Goal: Task Accomplishment & Management: Use online tool/utility

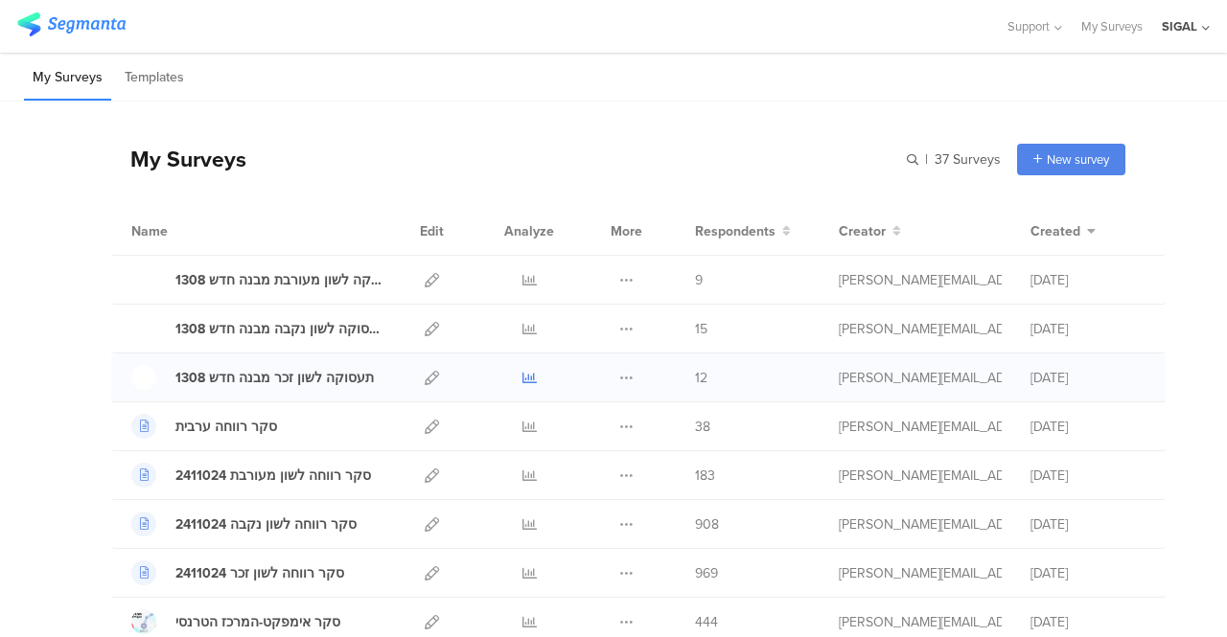
click at [522, 379] on icon at bounding box center [529, 378] width 14 height 14
click at [522, 327] on icon at bounding box center [529, 329] width 14 height 14
click at [522, 280] on icon at bounding box center [529, 280] width 14 height 14
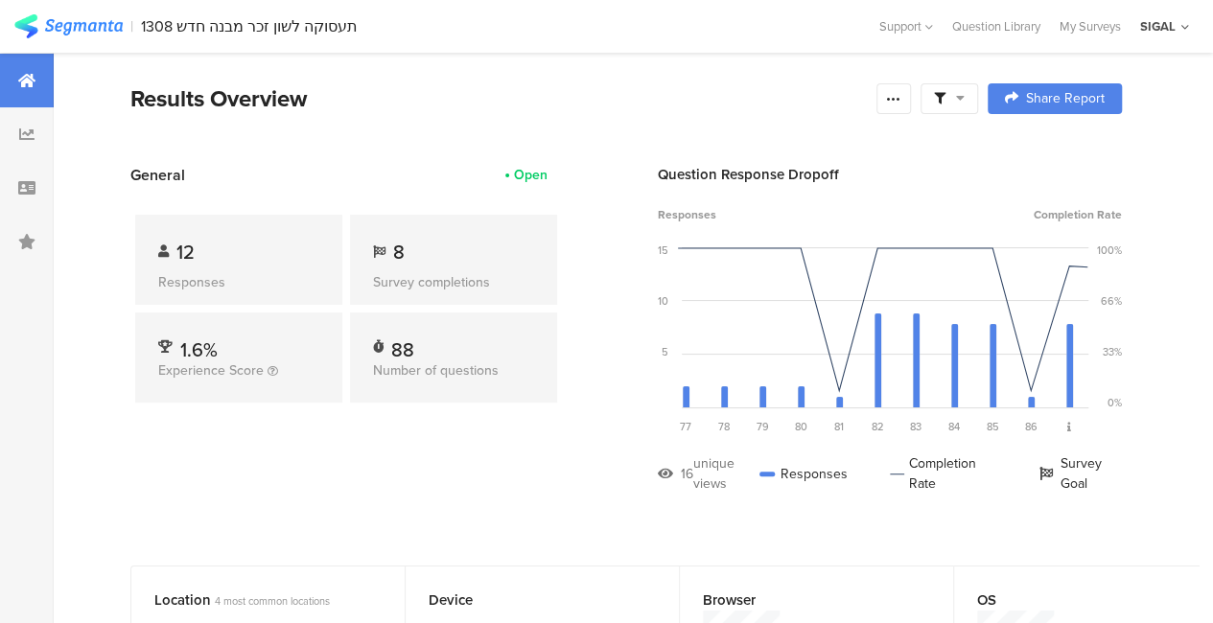
scroll to position [0, 2988]
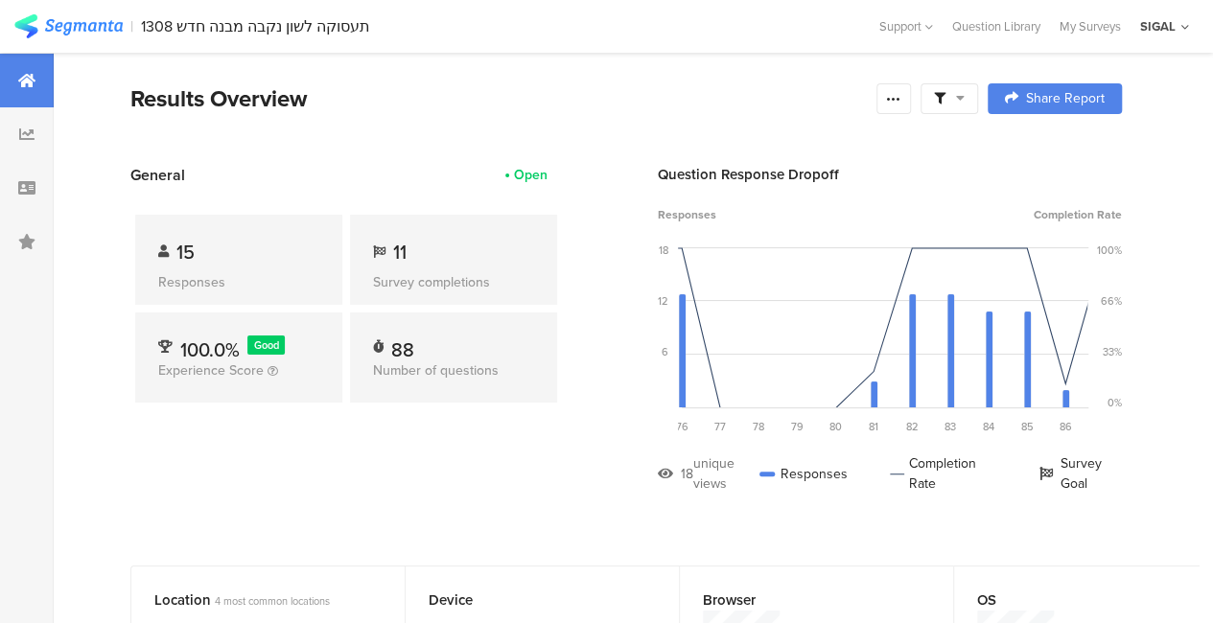
scroll to position [0, 2986]
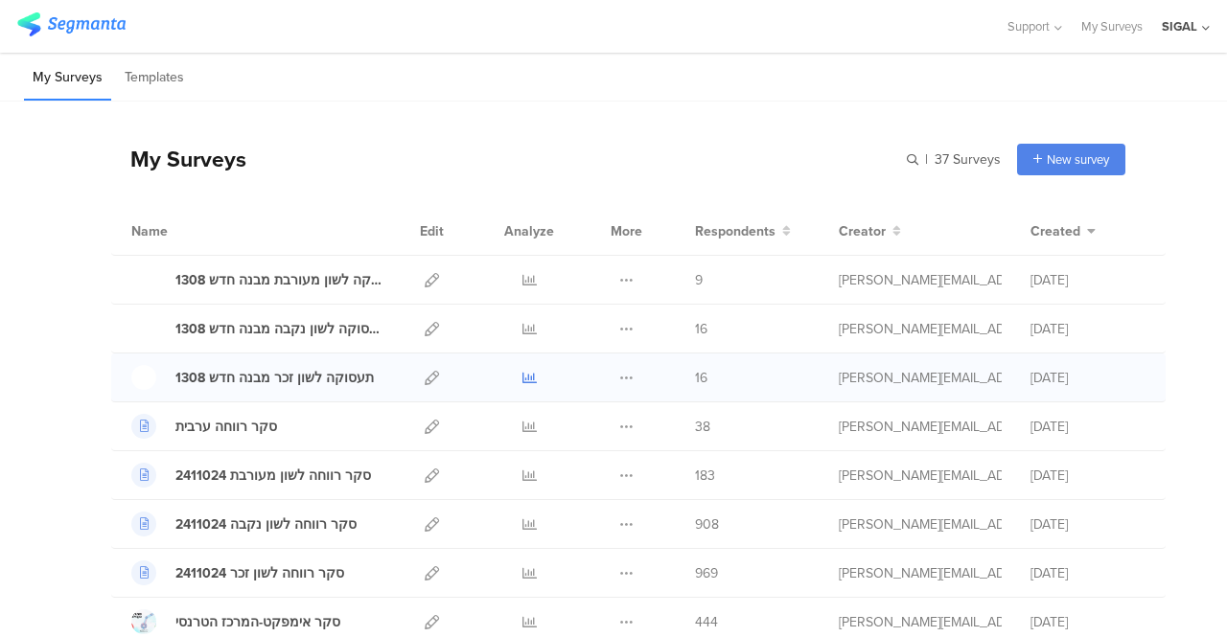
click at [522, 373] on icon at bounding box center [529, 378] width 14 height 14
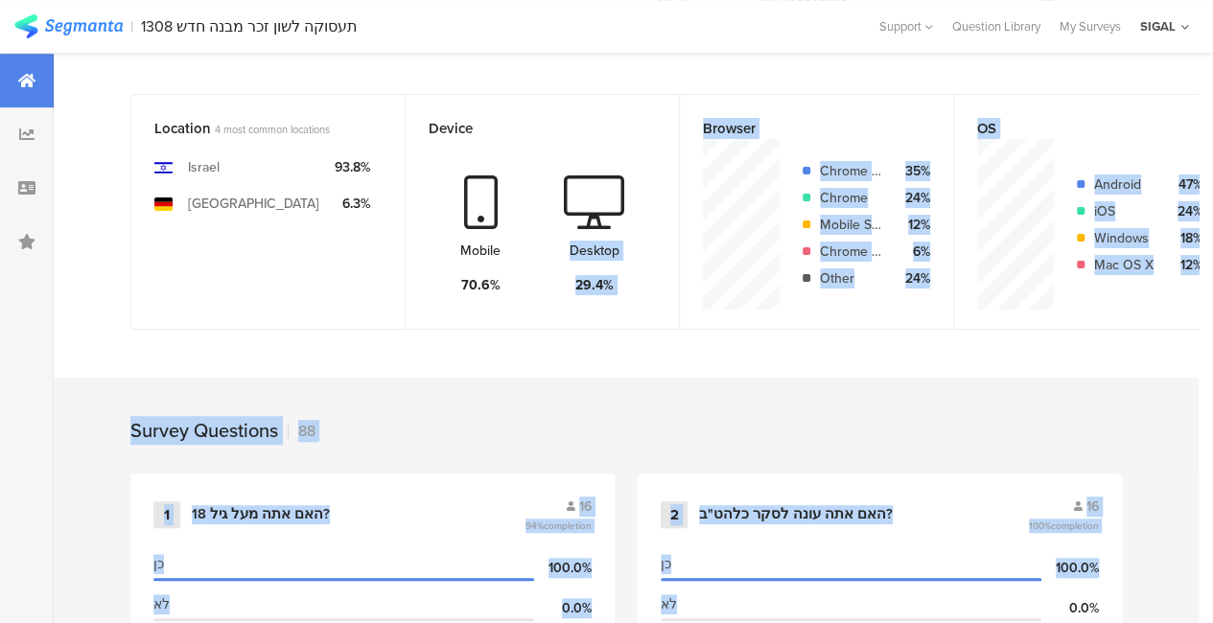
drag, startPoint x: 617, startPoint y: 622, endPoint x: 815, endPoint y: 651, distance: 199.6
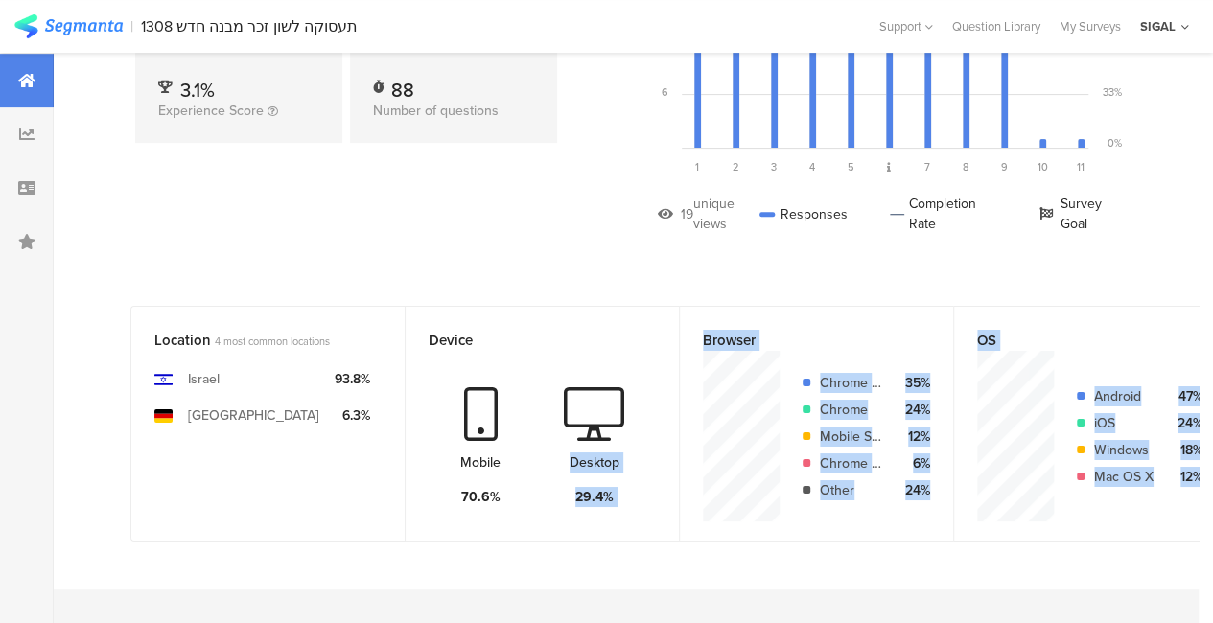
scroll to position [261, 0]
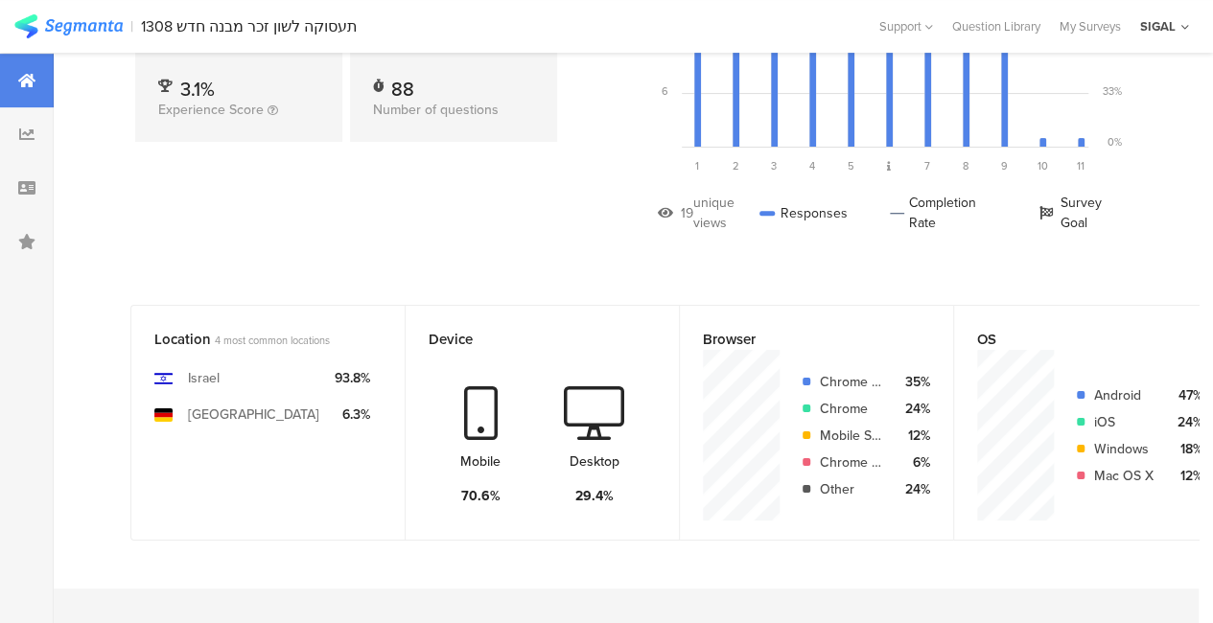
click at [140, 513] on div "Location 4 most common locations [GEOGRAPHIC_DATA] [GEOGRAPHIC_DATA] 93.8% 6.3%" at bounding box center [267, 423] width 274 height 236
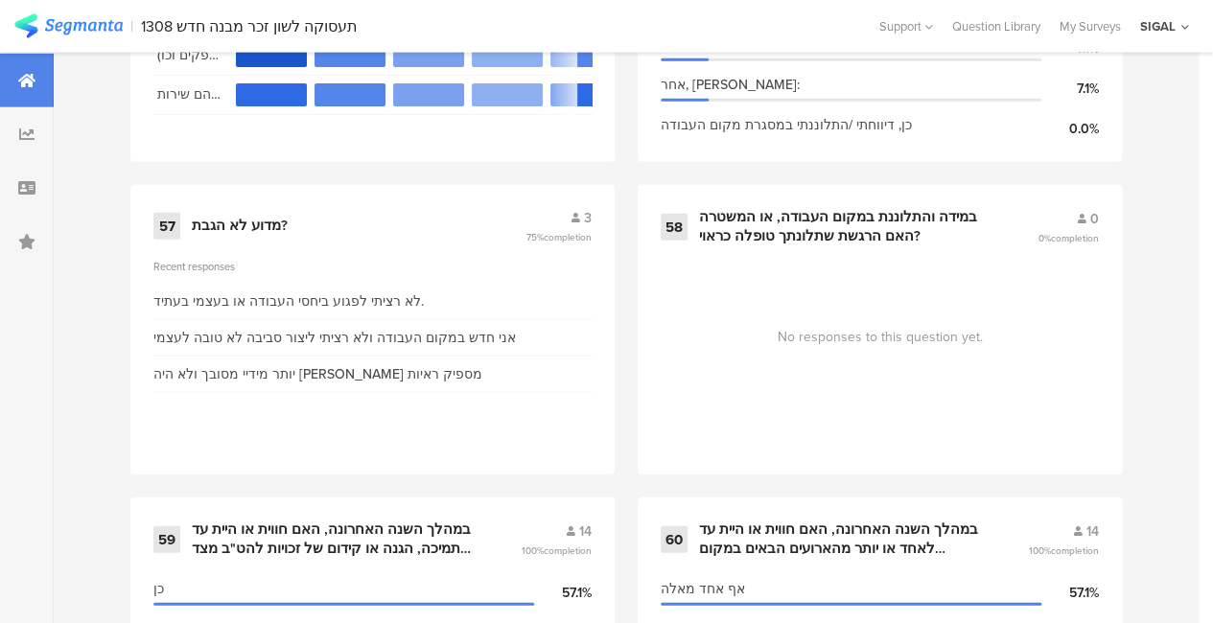
scroll to position [9586, 0]
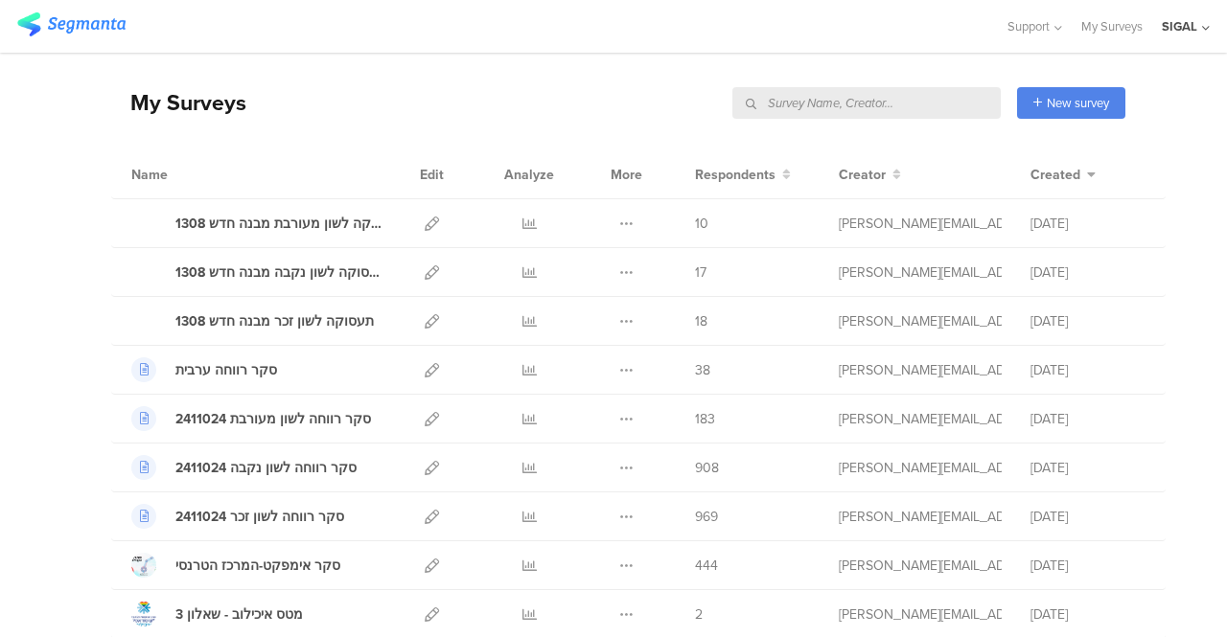
scroll to position [96, 0]
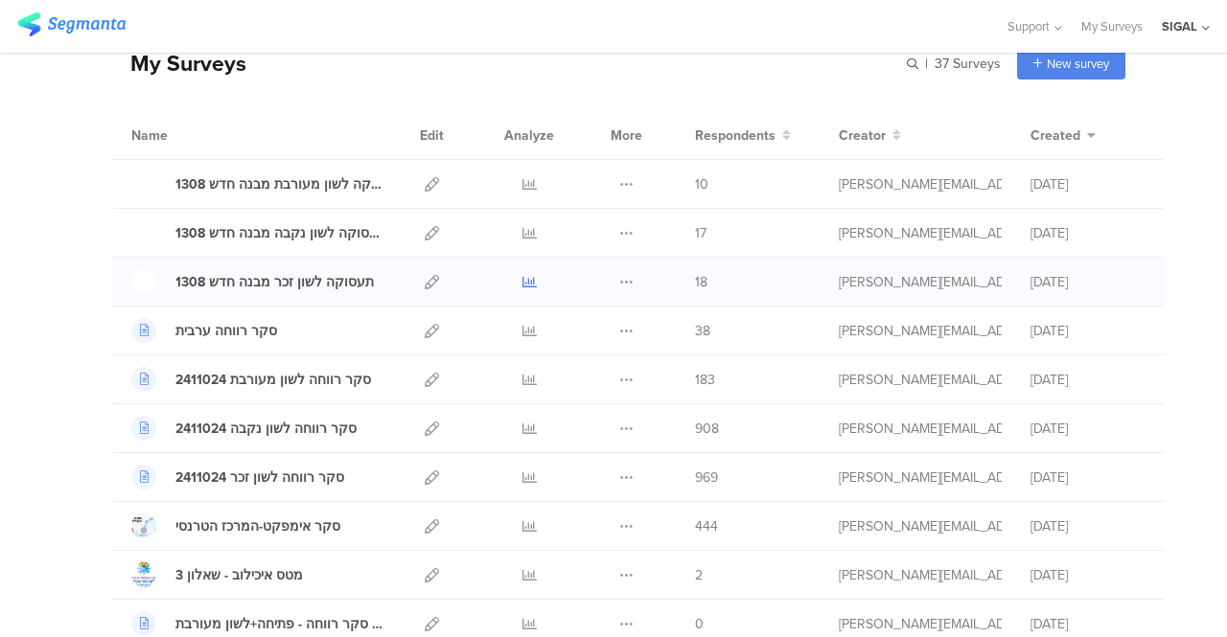
click at [522, 275] on icon at bounding box center [529, 282] width 14 height 14
click at [522, 229] on icon at bounding box center [529, 233] width 14 height 14
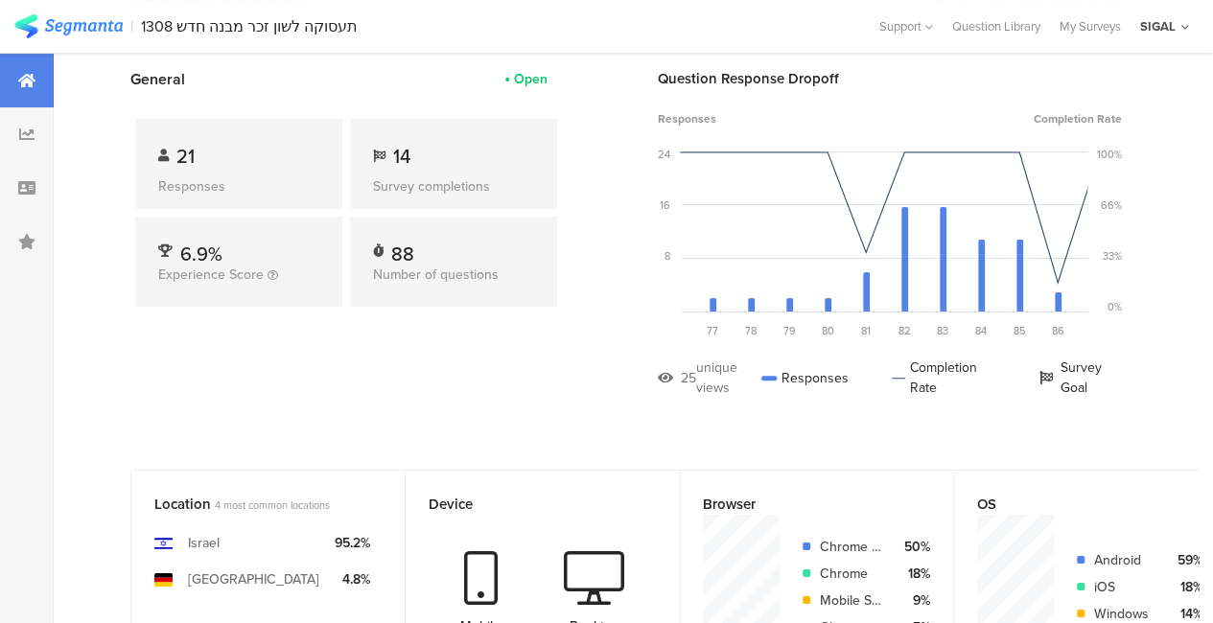
scroll to position [0, 2990]
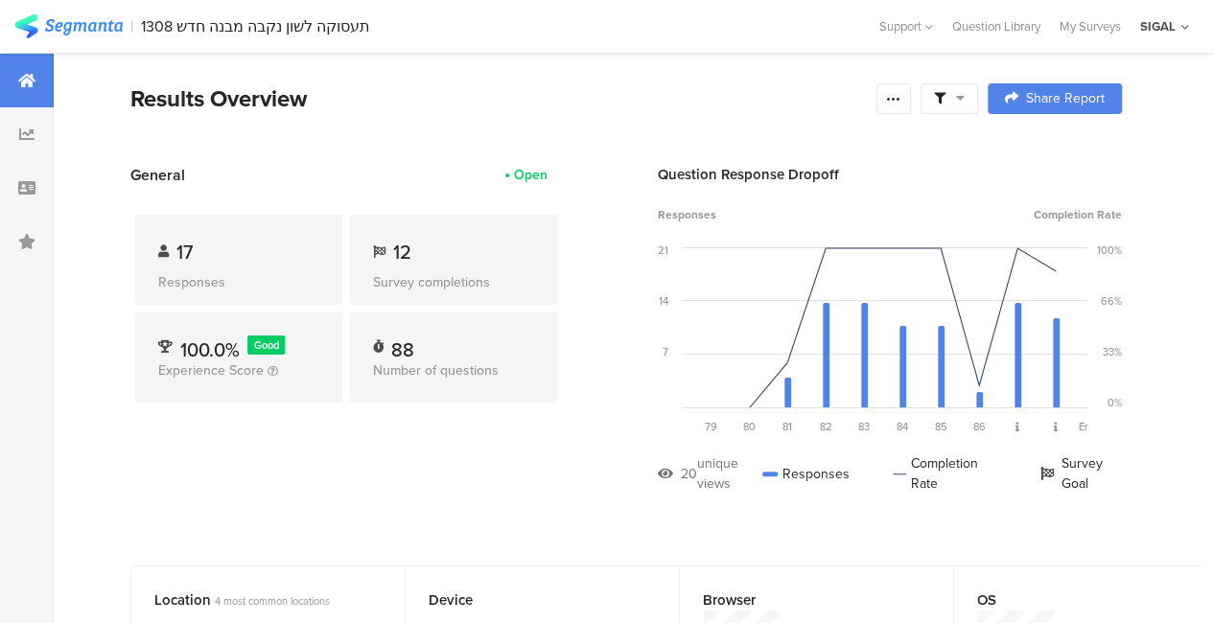
scroll to position [0, 2988]
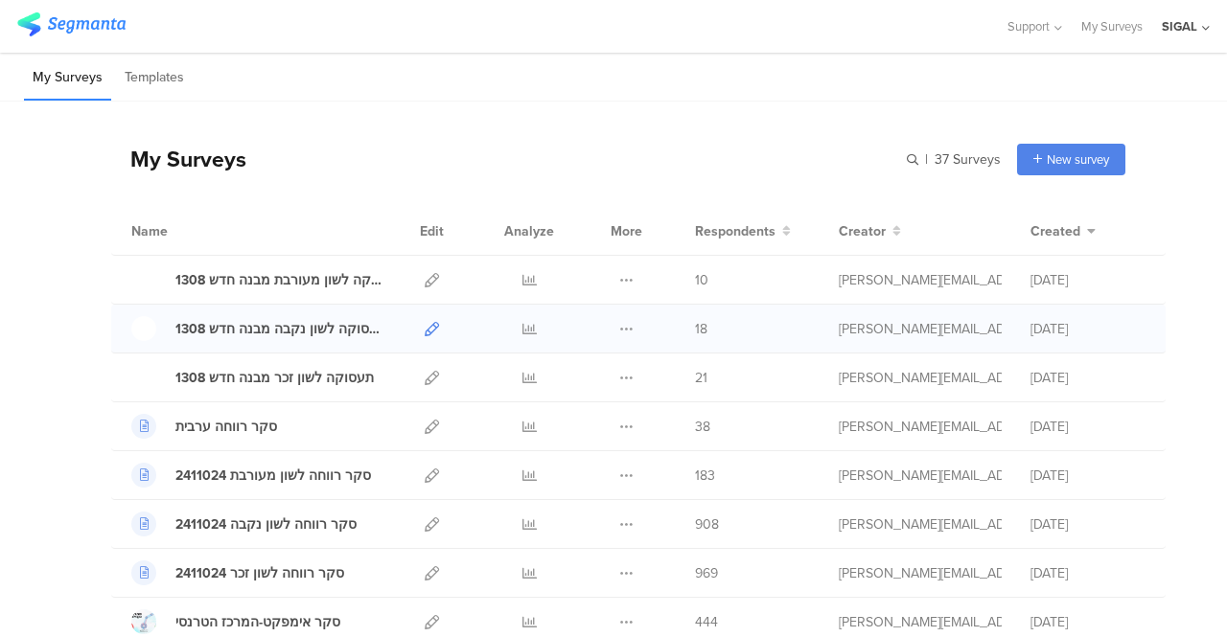
click at [425, 322] on icon at bounding box center [432, 329] width 14 height 14
click at [425, 379] on icon at bounding box center [432, 378] width 14 height 14
click at [425, 275] on icon at bounding box center [432, 280] width 14 height 14
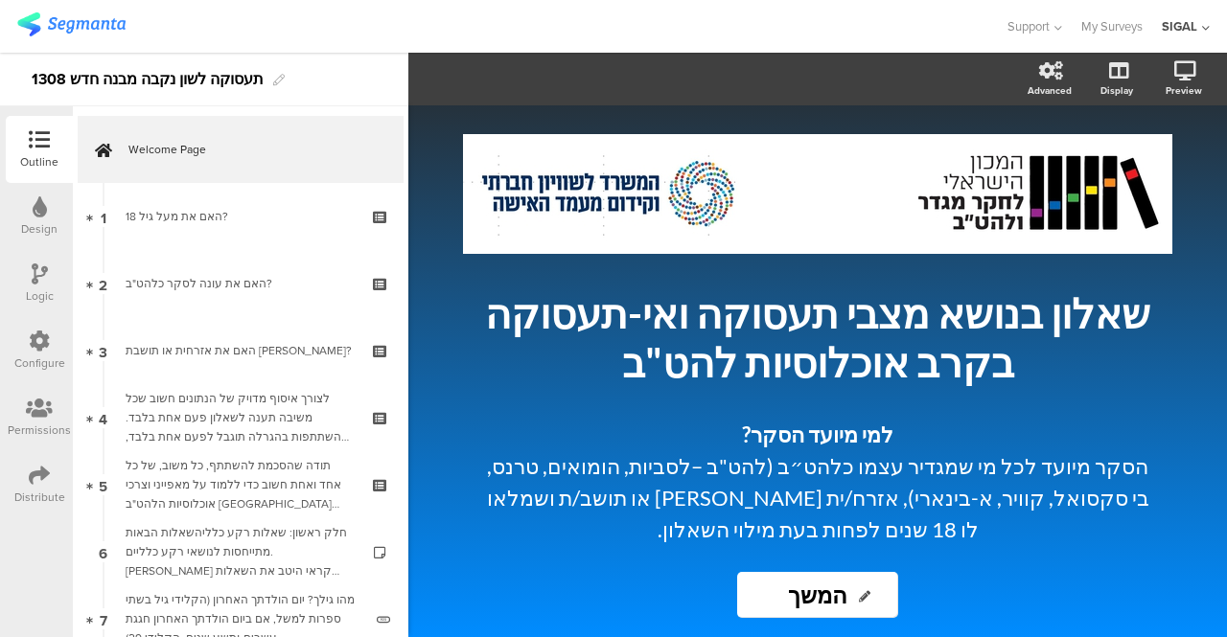
drag, startPoint x: 788, startPoint y: 591, endPoint x: 833, endPoint y: 586, distance: 45.4
click at [833, 586] on input "המשך" at bounding box center [817, 595] width 161 height 46
type input "המשיכי"
click at [623, 557] on div "/ שאלון בנושא מצבי תעסוקה ואי-תעסוקה בקרב אוכלוסיות להט"ב שאלון בנושא מצבי תעסו…" at bounding box center [817, 371] width 805 height 532
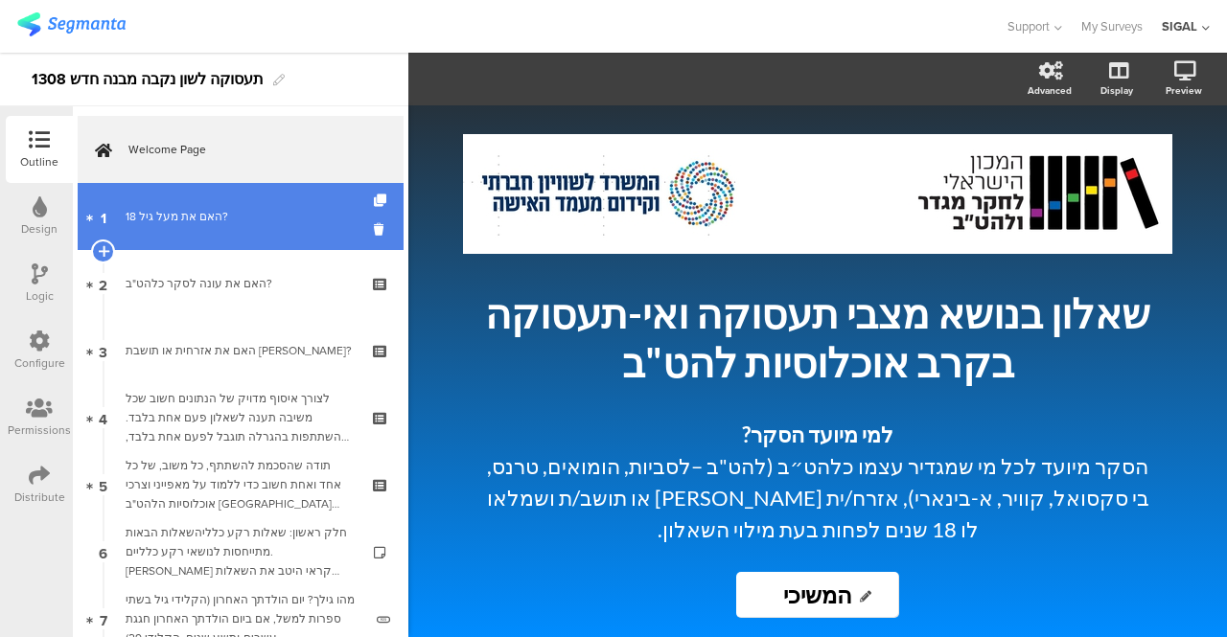
click at [244, 214] on div "האם את מעל גיל 18?" at bounding box center [240, 216] width 229 height 19
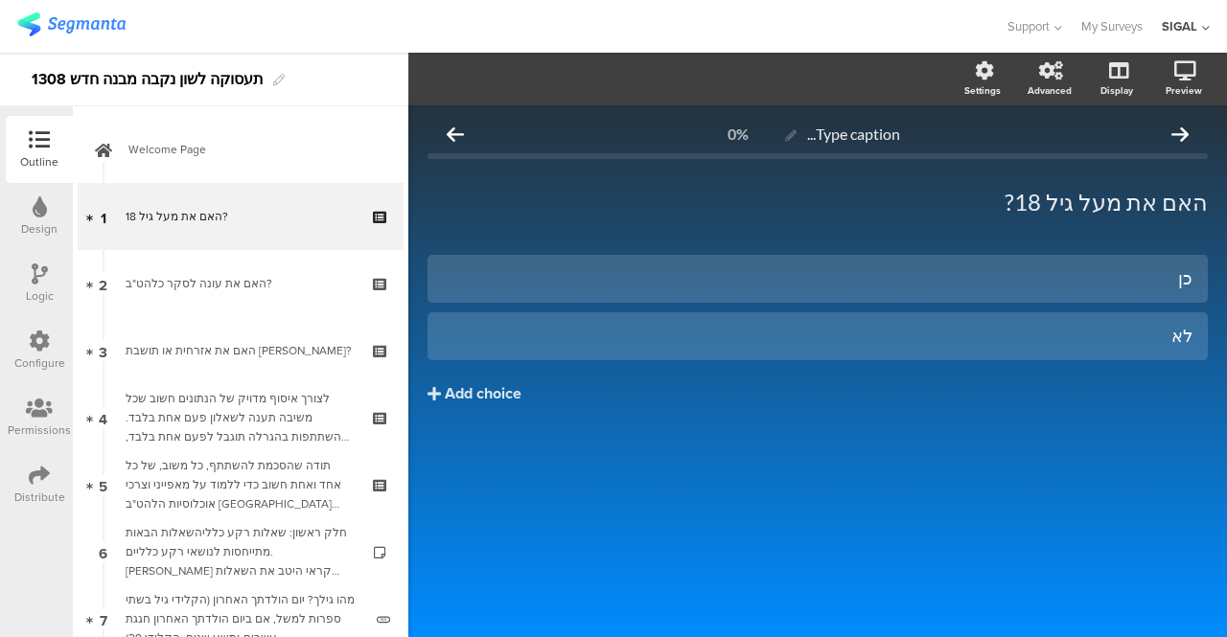
click at [45, 335] on icon at bounding box center [39, 341] width 21 height 21
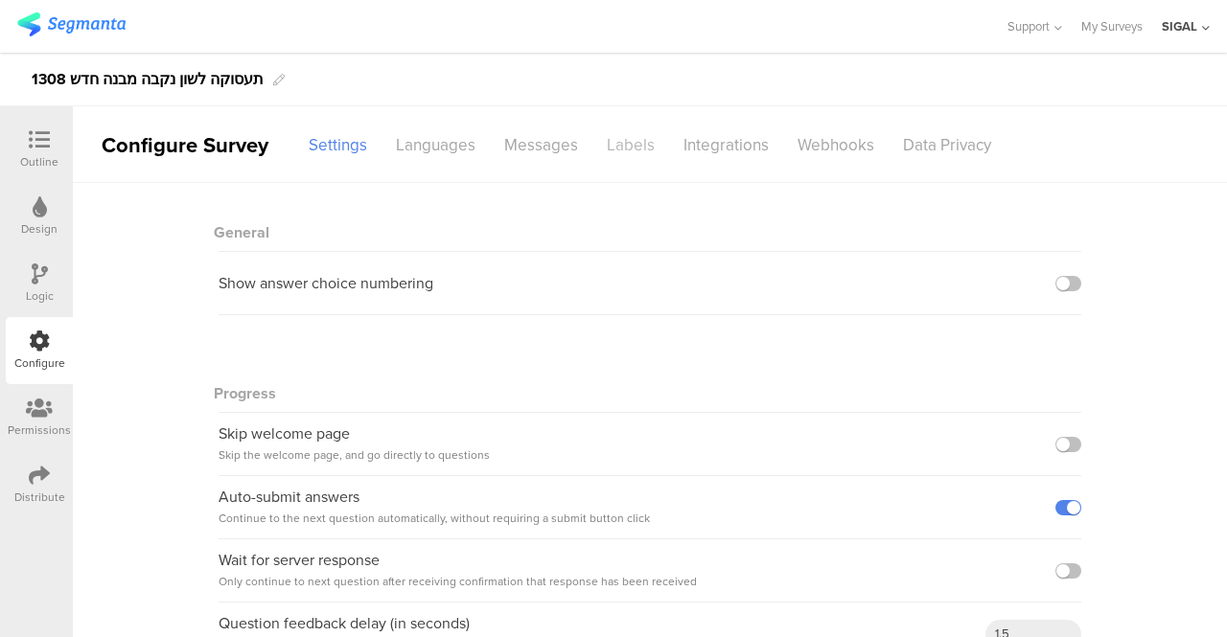
click at [610, 135] on div "Labels" at bounding box center [630, 145] width 77 height 34
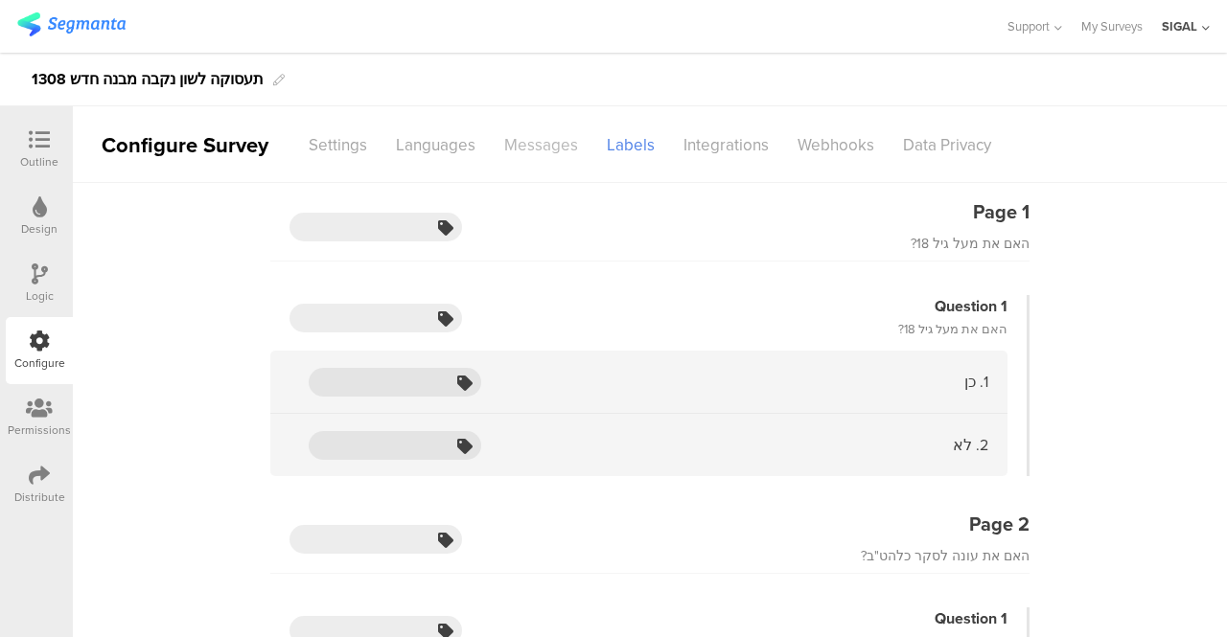
click at [537, 129] on div "Messages" at bounding box center [541, 145] width 103 height 34
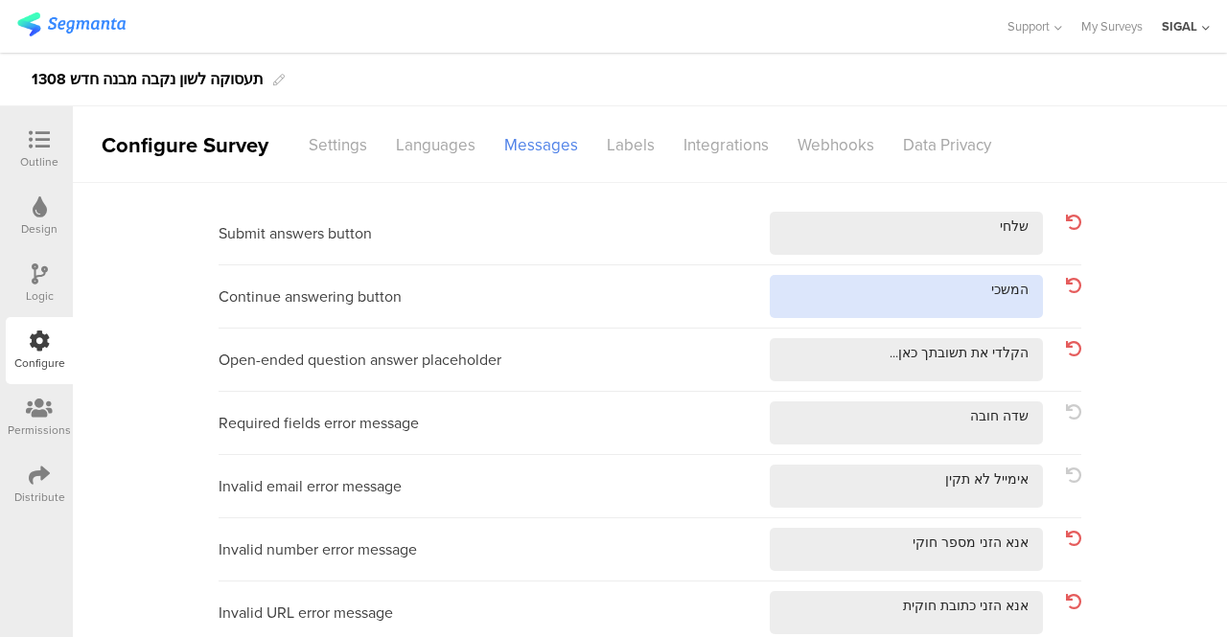
click at [993, 296] on textarea at bounding box center [906, 296] width 273 height 43
type textarea "המשיכי"
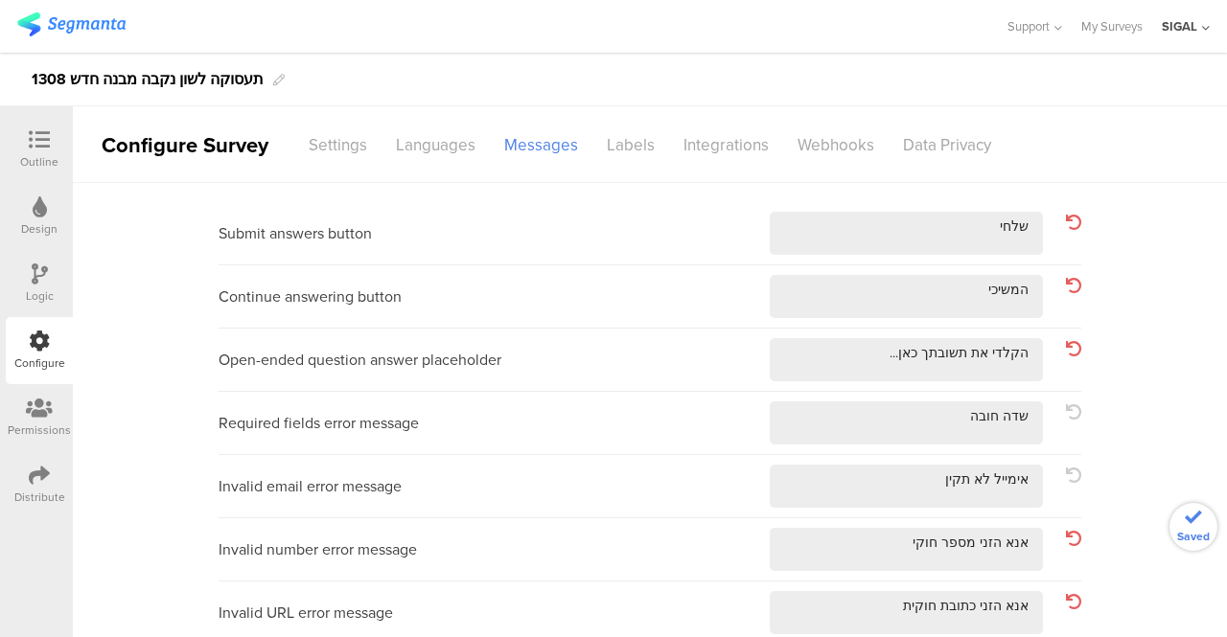
click at [626, 323] on div "Continue answering button" at bounding box center [650, 297] width 863 height 63
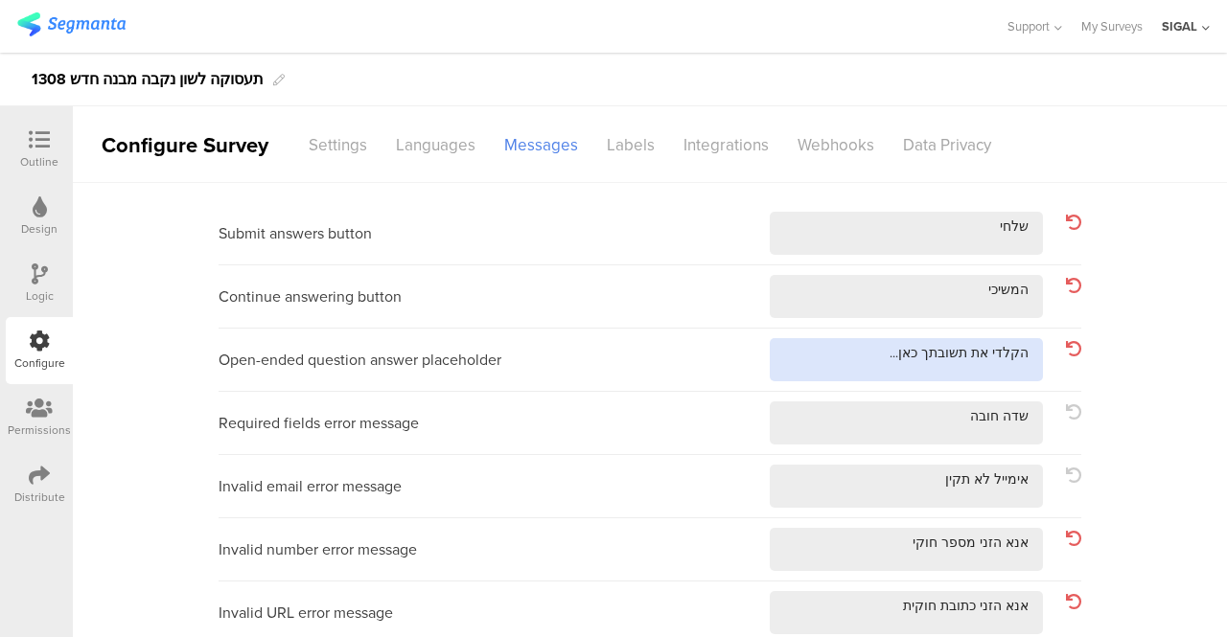
click at [999, 354] on textarea at bounding box center [906, 359] width 273 height 43
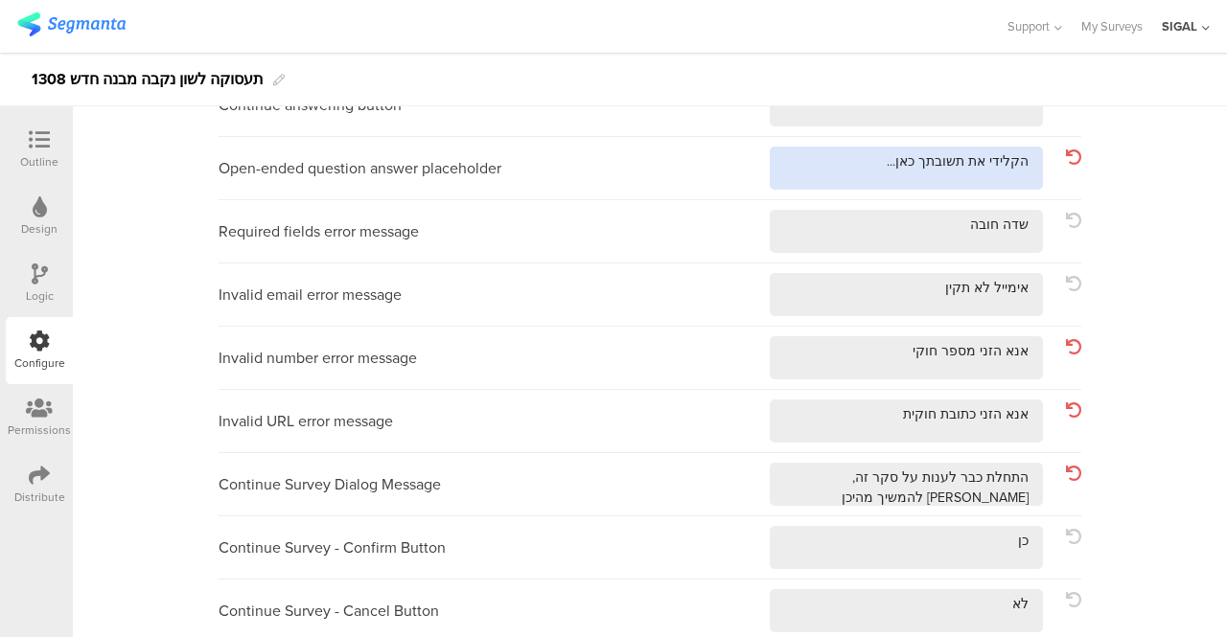
scroll to position [288, 0]
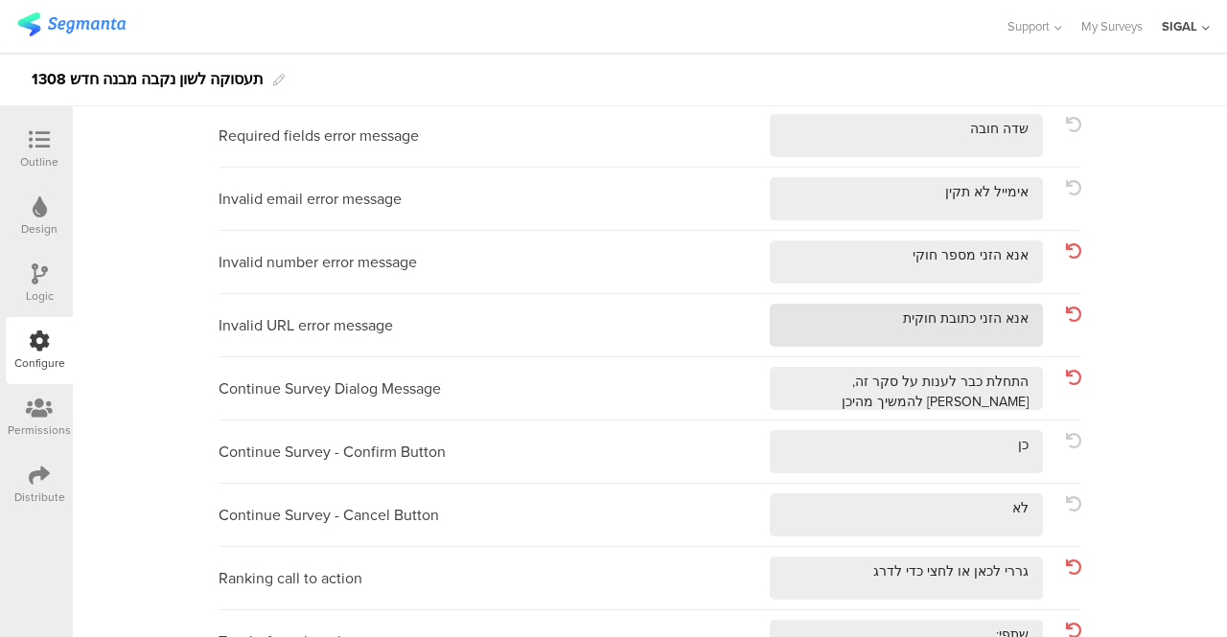
type textarea "הקלידי את תשובתך כאן..."
click at [983, 315] on textarea at bounding box center [906, 325] width 273 height 43
type textarea "אנא הזיני כתובת חוקית"
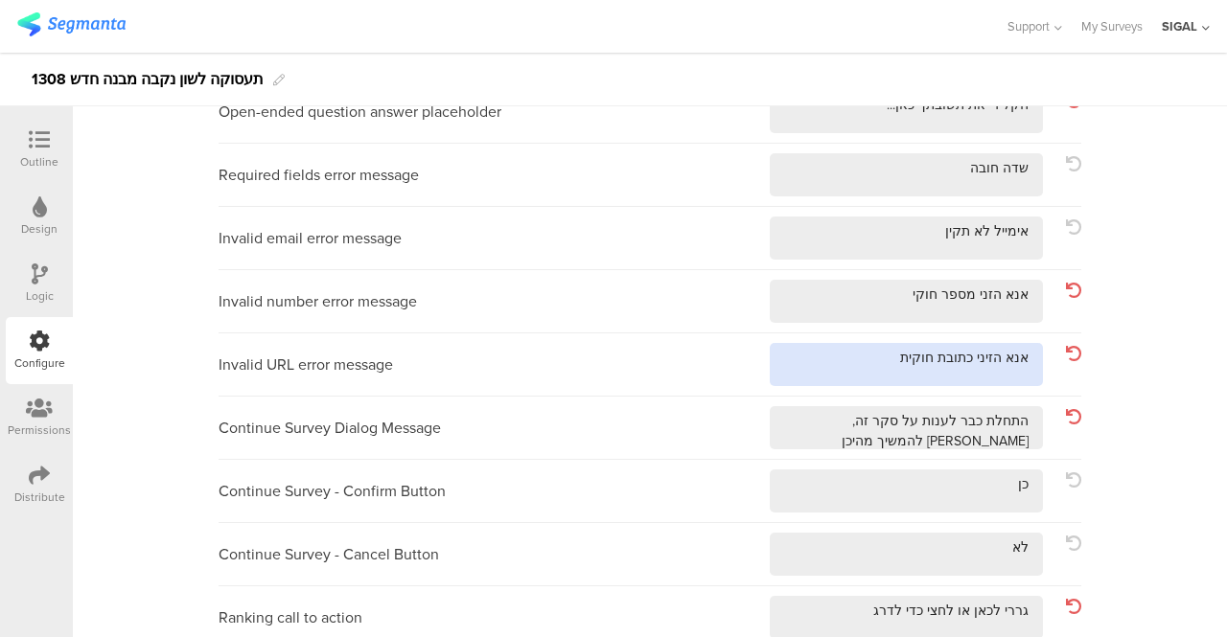
scroll to position [0, 0]
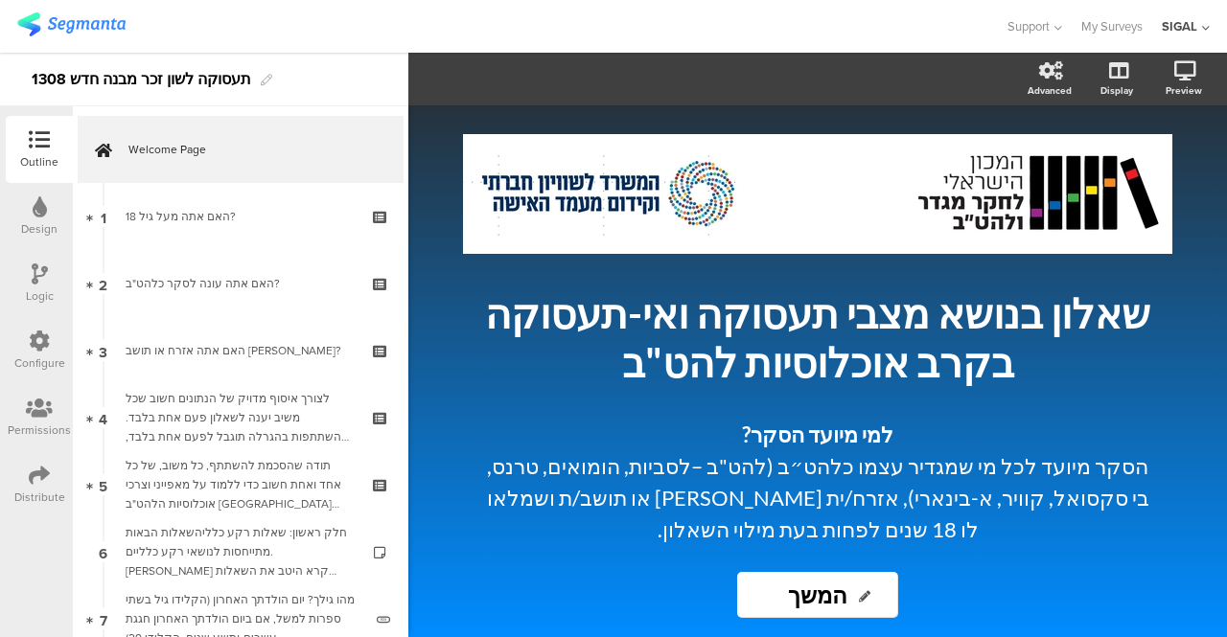
click at [40, 348] on icon at bounding box center [39, 341] width 21 height 21
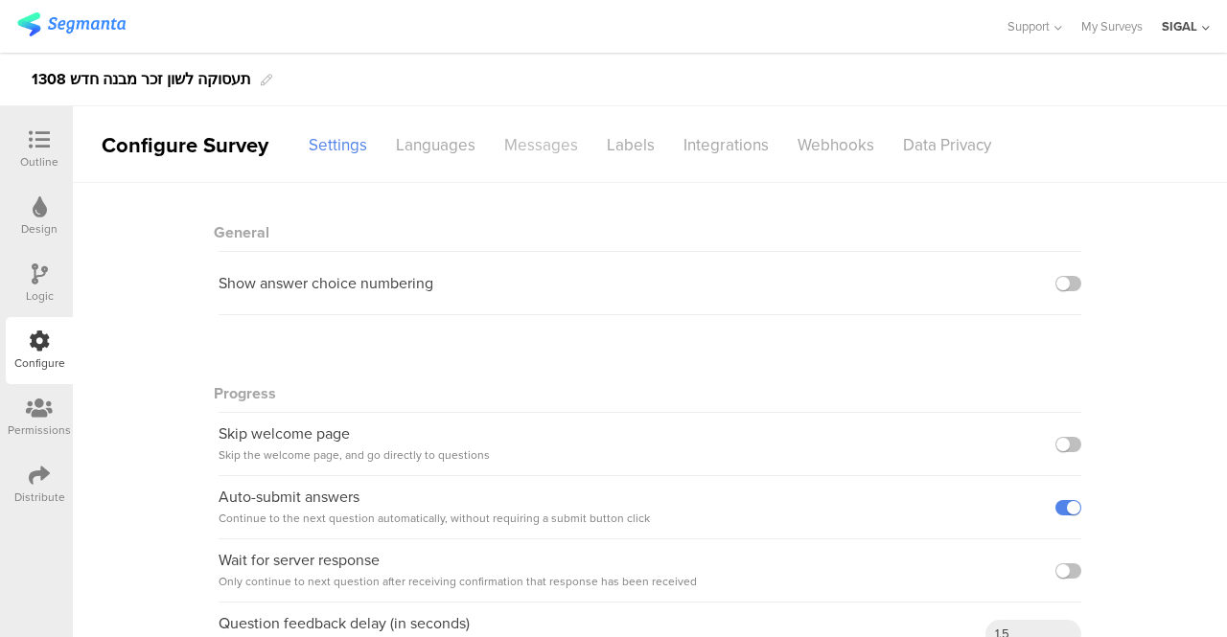
click at [527, 131] on div "Messages" at bounding box center [541, 145] width 103 height 34
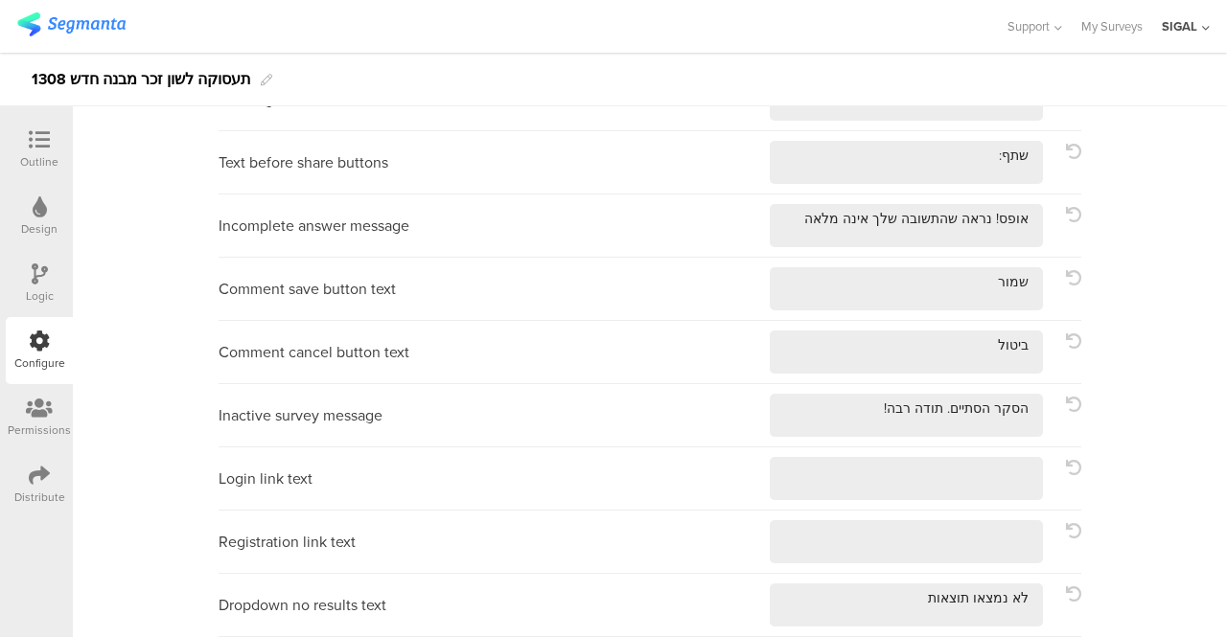
scroll to position [822, 0]
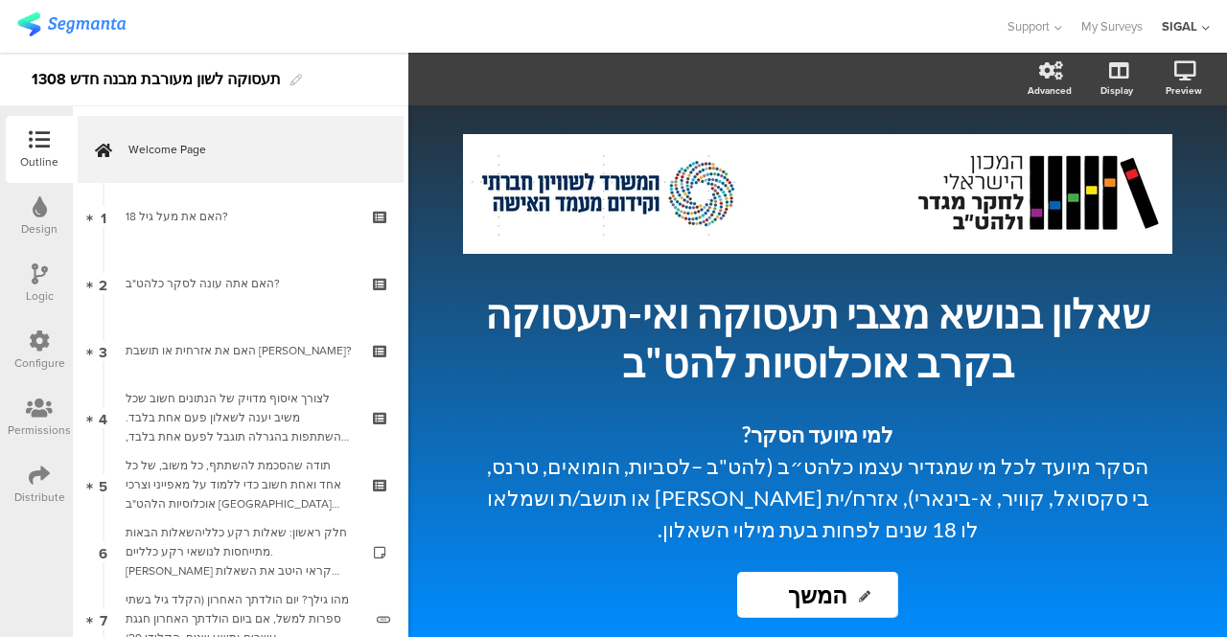
click at [796, 599] on input "המשך" at bounding box center [817, 595] width 161 height 46
type input "המשיכו"
click at [36, 343] on icon at bounding box center [39, 341] width 21 height 21
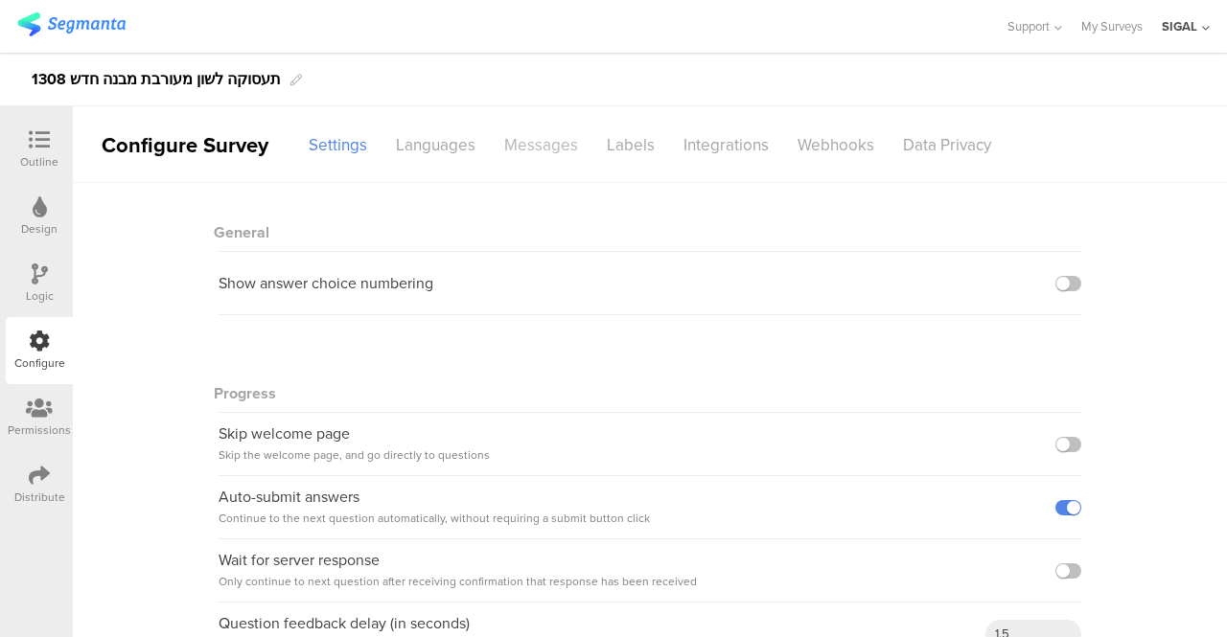
click at [514, 128] on div "Messages" at bounding box center [541, 145] width 103 height 34
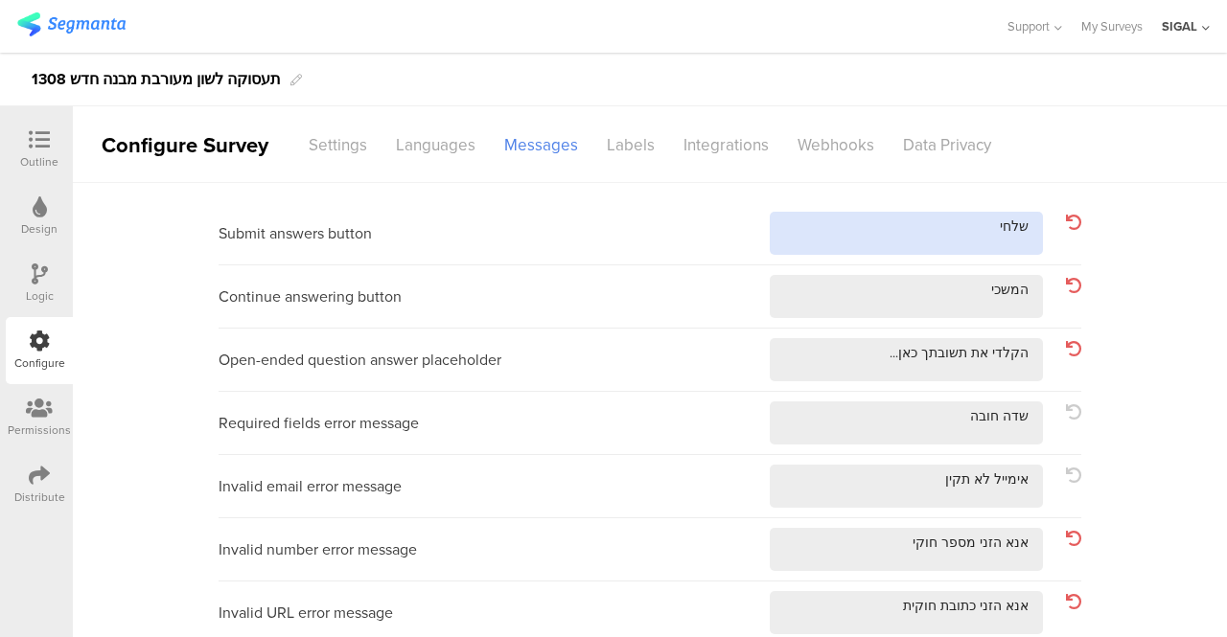
click at [953, 226] on textarea at bounding box center [906, 233] width 273 height 43
type textarea "שלחו"
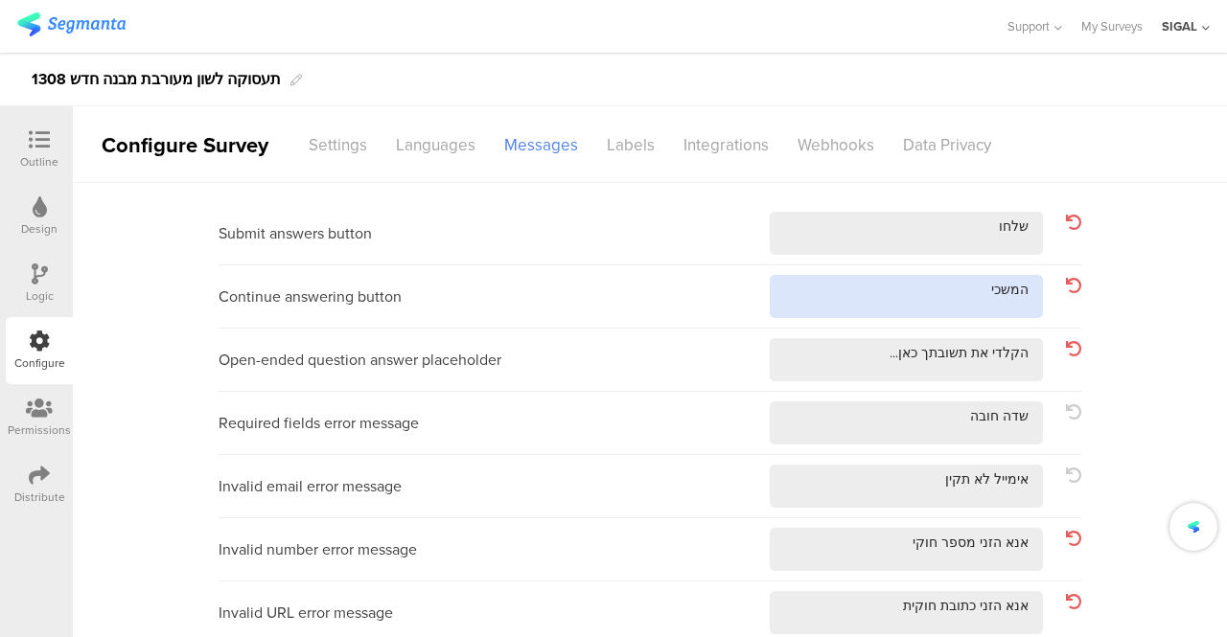
click at [973, 285] on textarea at bounding box center [906, 296] width 273 height 43
type textarea "המשיכו"
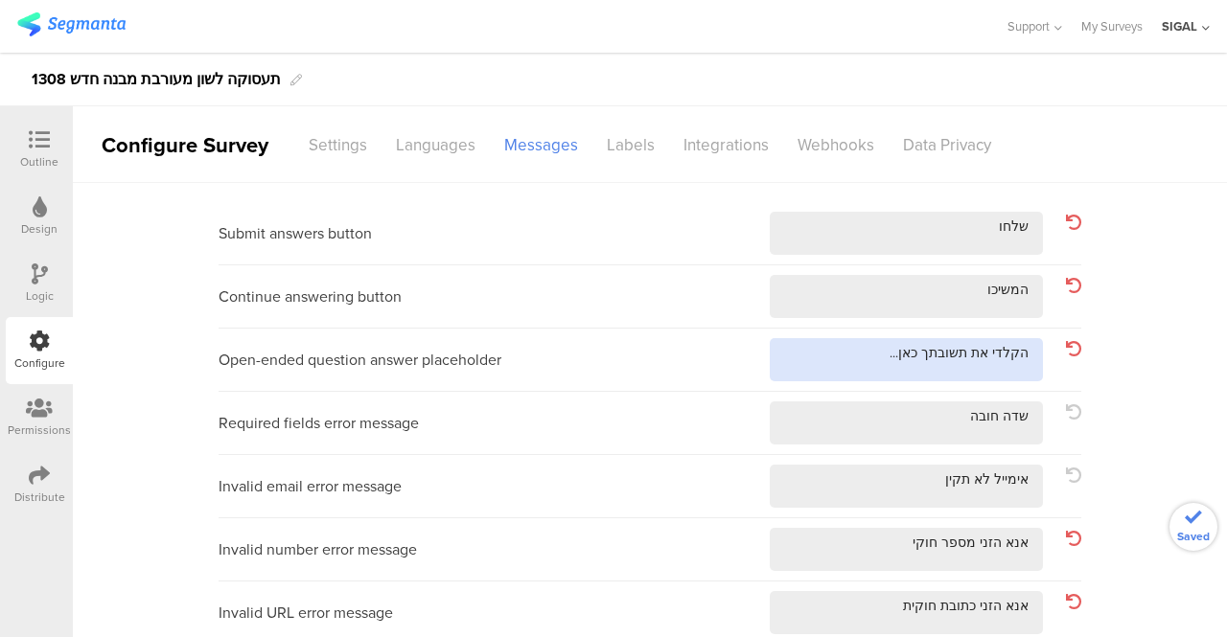
click at [987, 354] on textarea at bounding box center [906, 359] width 273 height 43
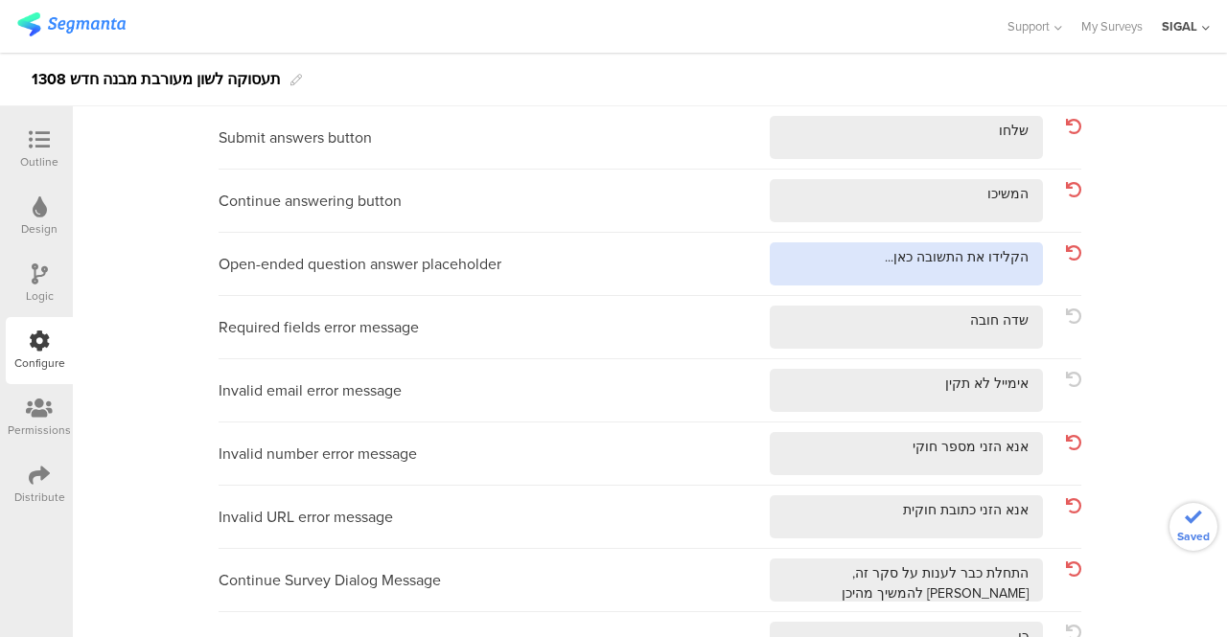
scroll to position [192, 0]
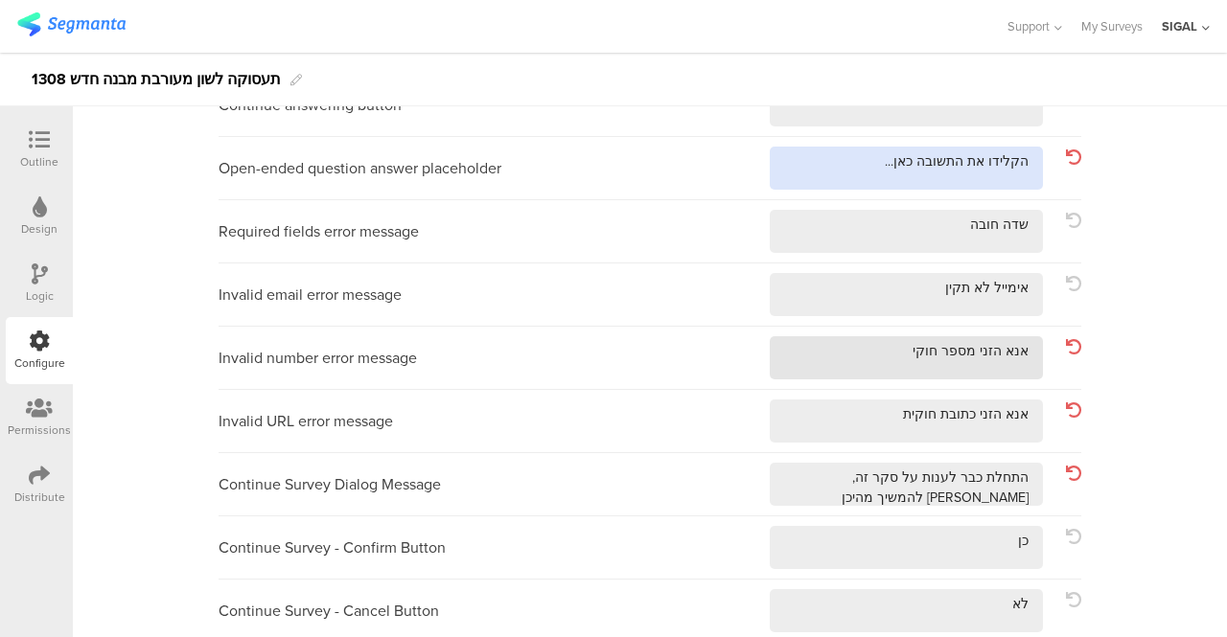
type textarea "הקלידו את התשובה כאן..."
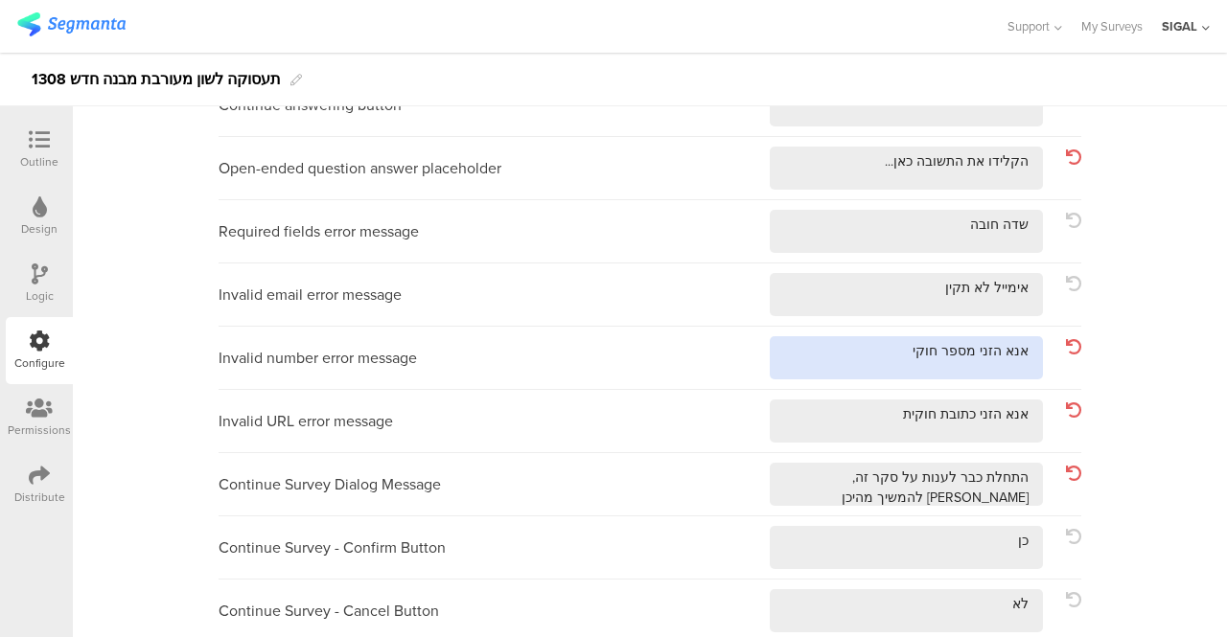
click at [985, 349] on textarea at bounding box center [906, 357] width 273 height 43
click at [975, 344] on textarea at bounding box center [906, 357] width 273 height 43
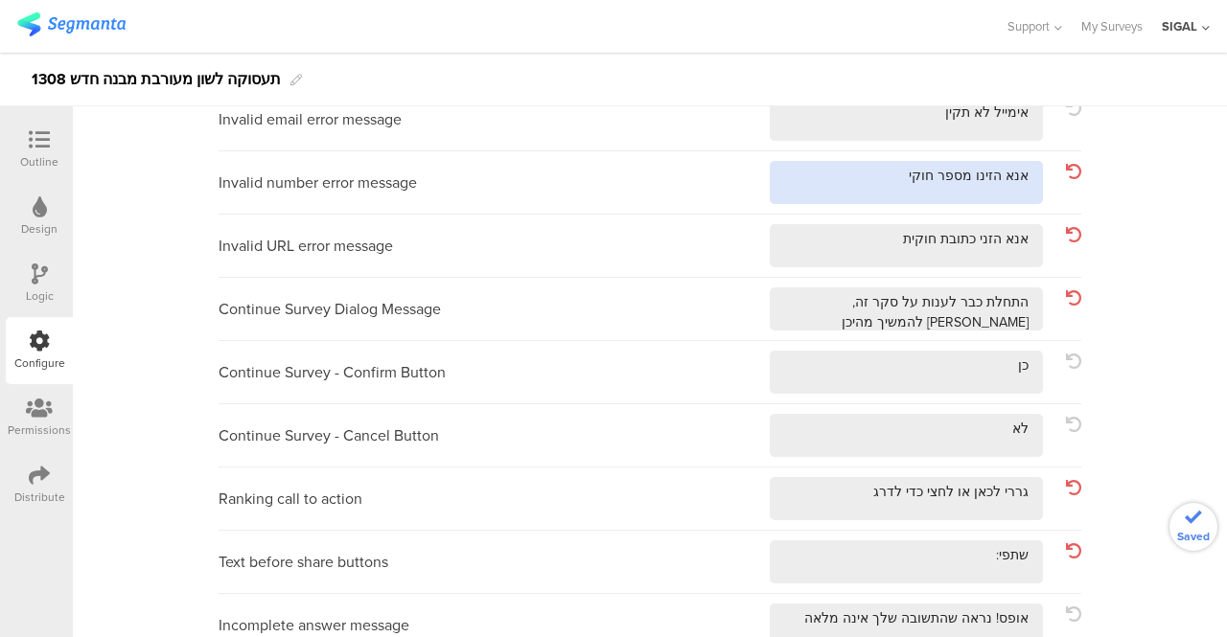
scroll to position [383, 0]
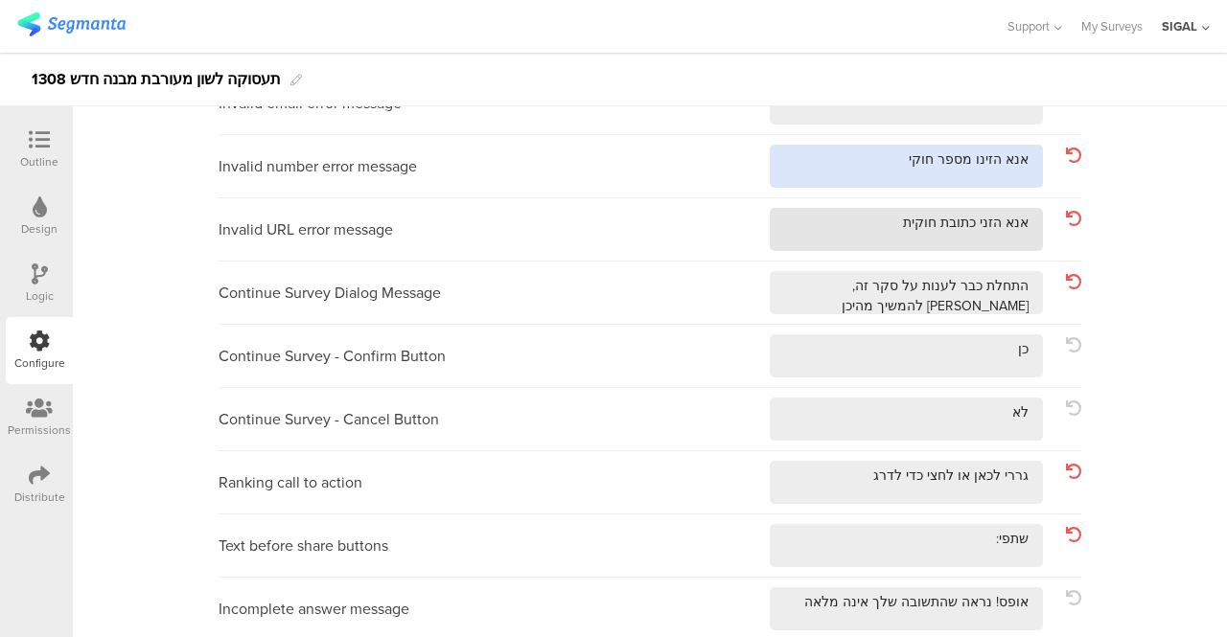
type textarea "אנא הזינו מספר חוקי"
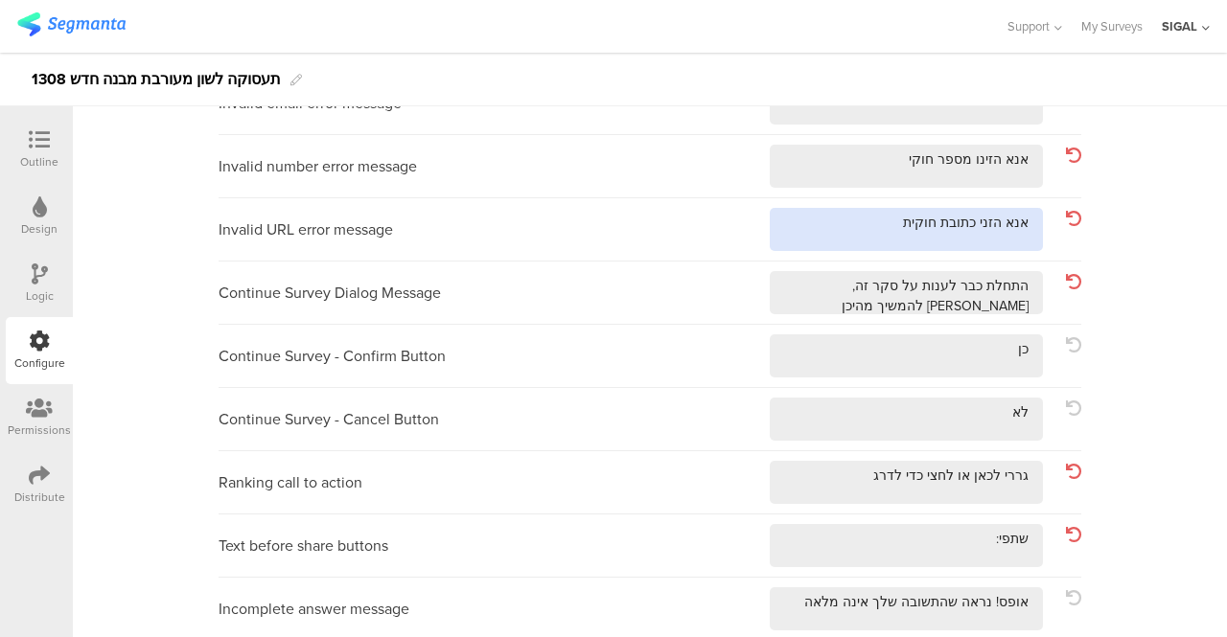
click at [985, 219] on textarea at bounding box center [906, 229] width 273 height 43
click at [969, 229] on textarea at bounding box center [906, 229] width 273 height 43
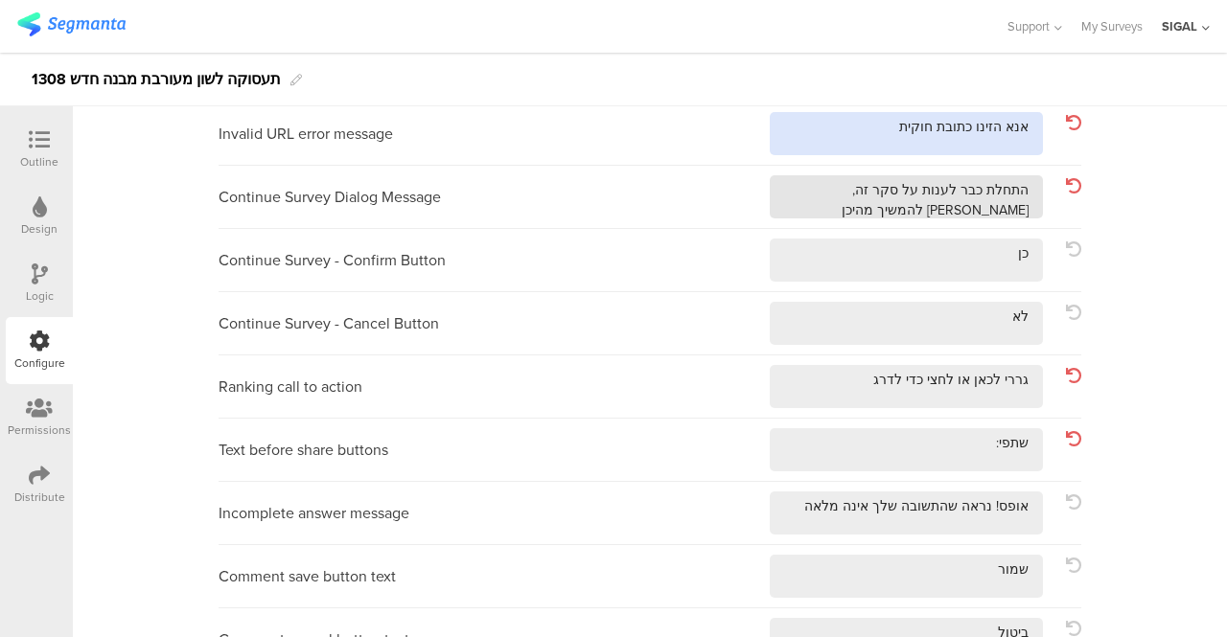
type textarea "אנא הזינו כתובת חוקית"
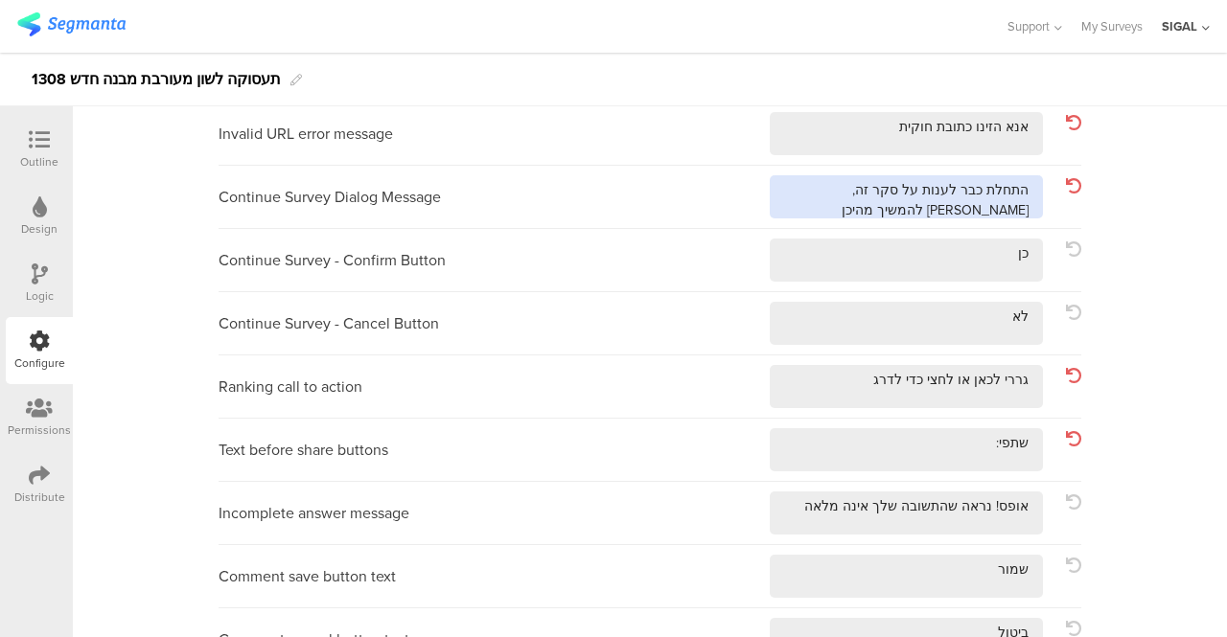
click at [985, 190] on textarea at bounding box center [906, 196] width 273 height 43
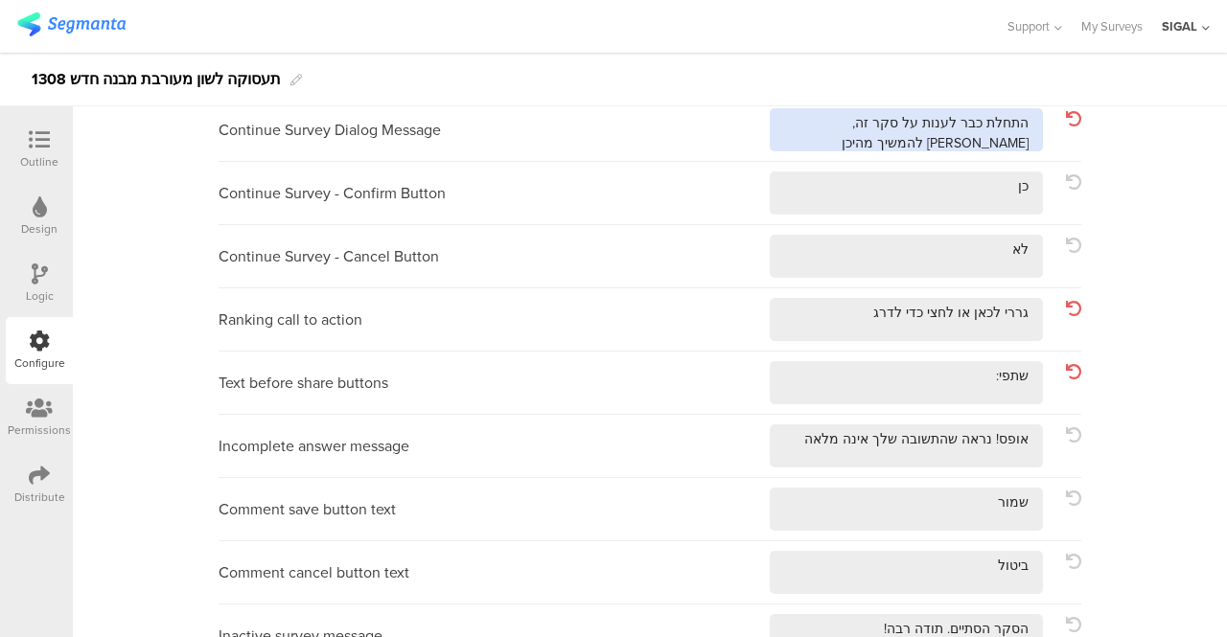
scroll to position [575, 0]
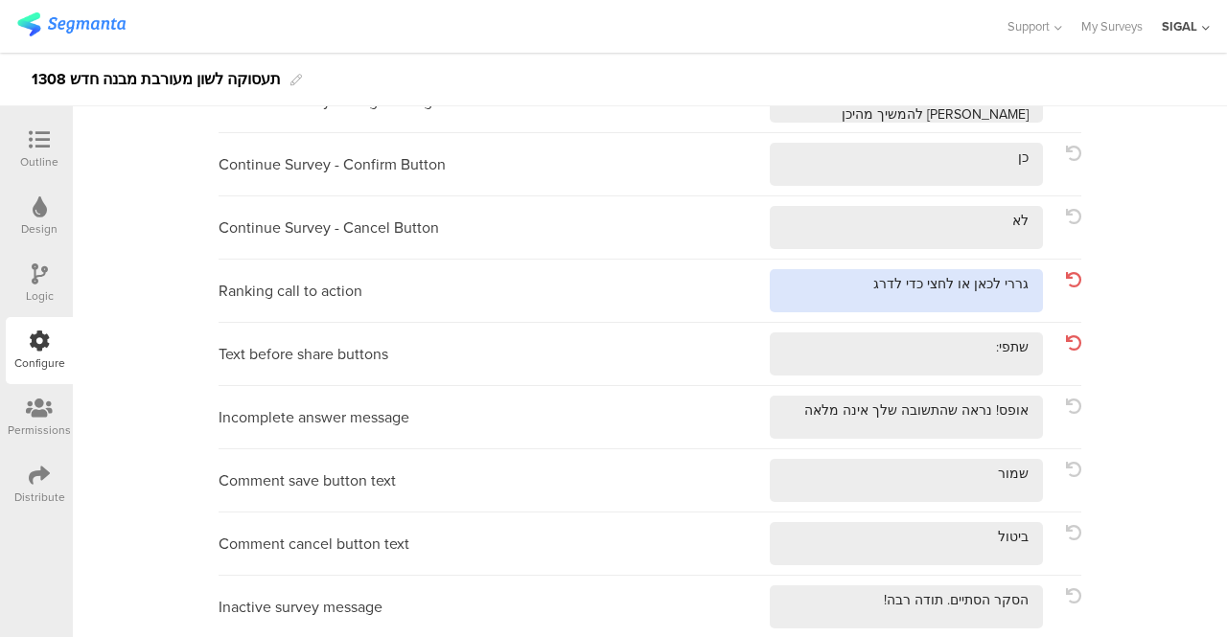
click at [999, 281] on textarea at bounding box center [906, 290] width 273 height 43
click at [930, 285] on textarea at bounding box center [906, 290] width 273 height 43
type textarea "גררו לכאן או לחצו כדי לדרג"
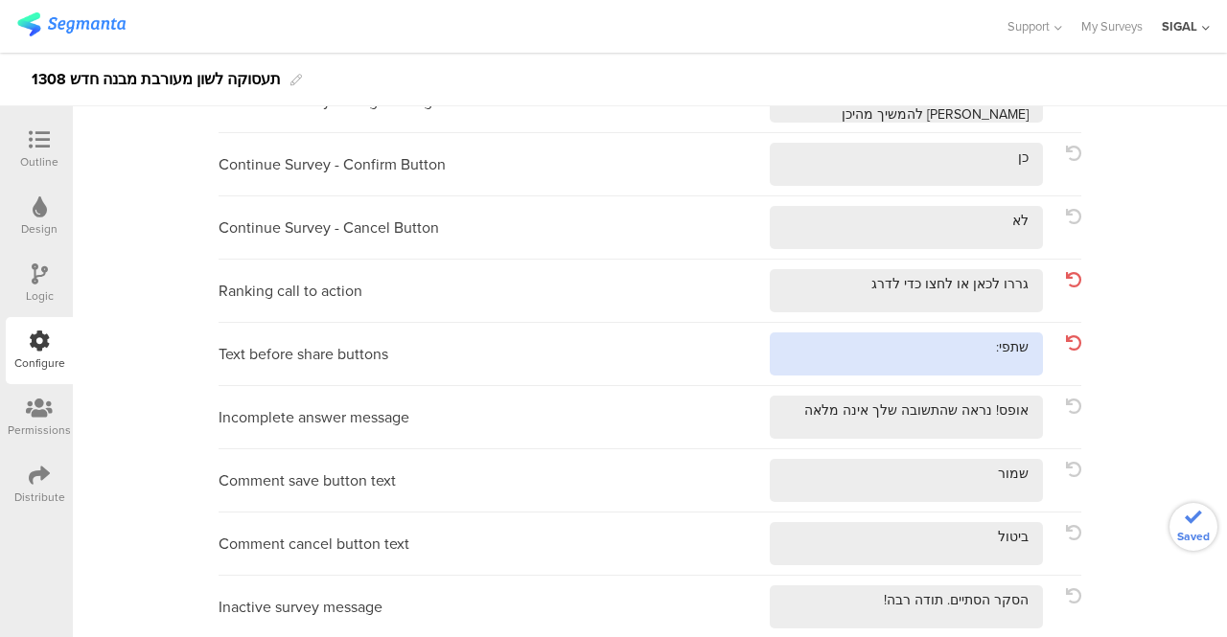
click at [971, 351] on textarea at bounding box center [906, 354] width 273 height 43
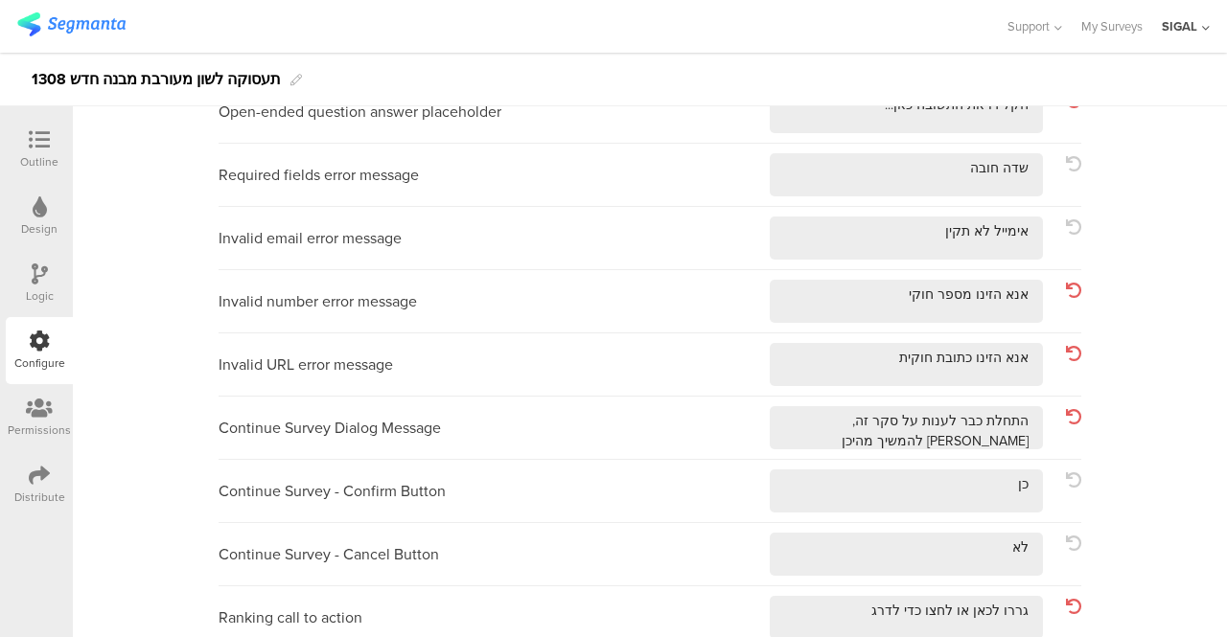
scroll to position [0, 0]
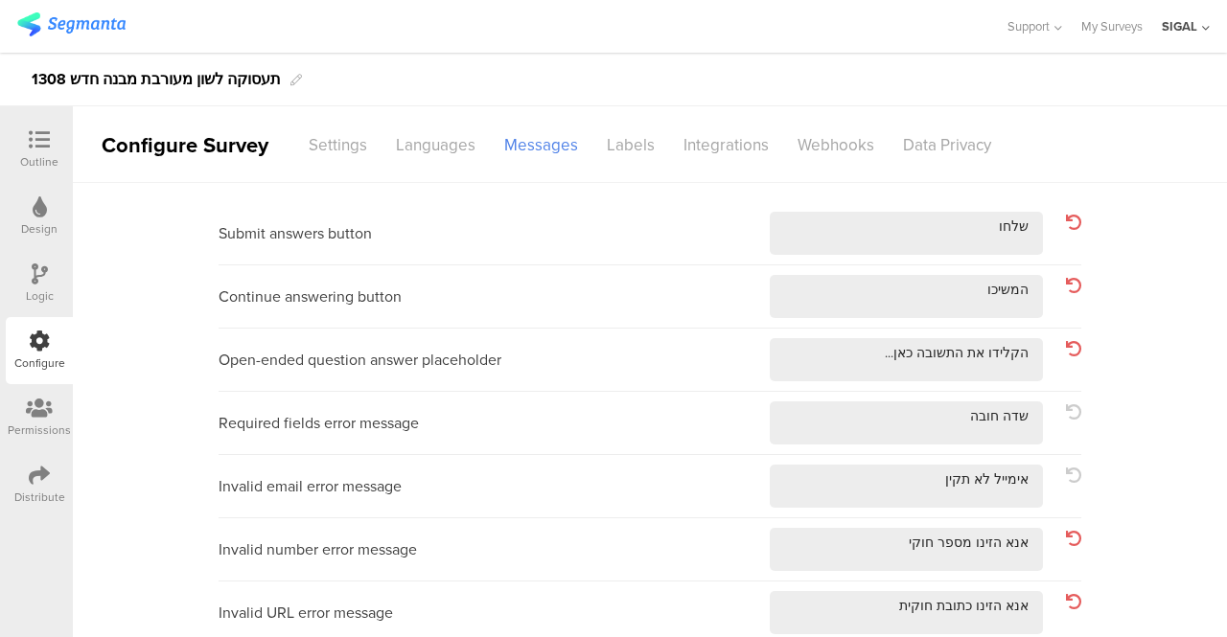
type textarea "שתפו:"
click at [27, 143] on div at bounding box center [39, 141] width 38 height 24
